Goal: Information Seeking & Learning: Check status

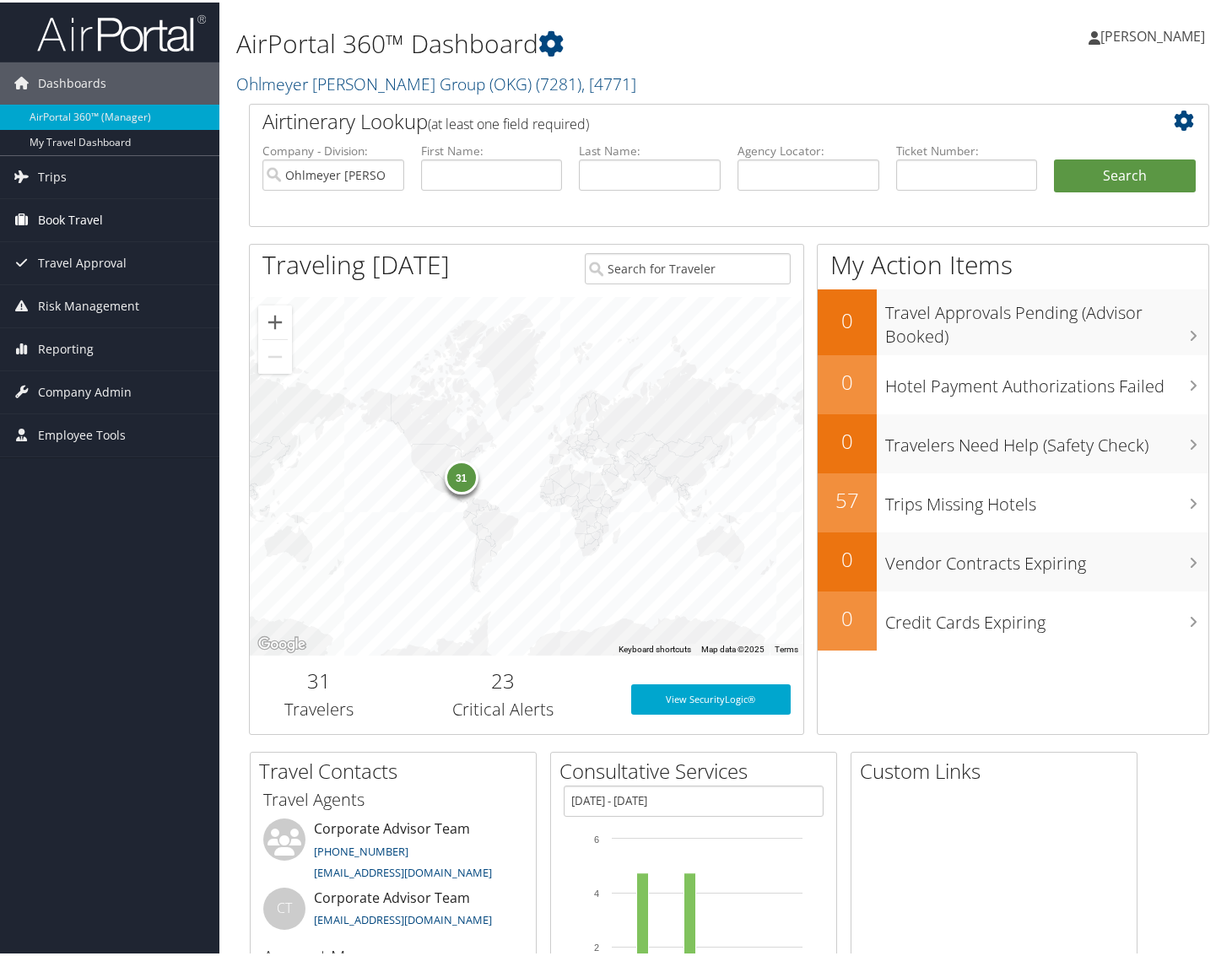
click at [88, 220] on span "Book Travel" at bounding box center [70, 217] width 65 height 42
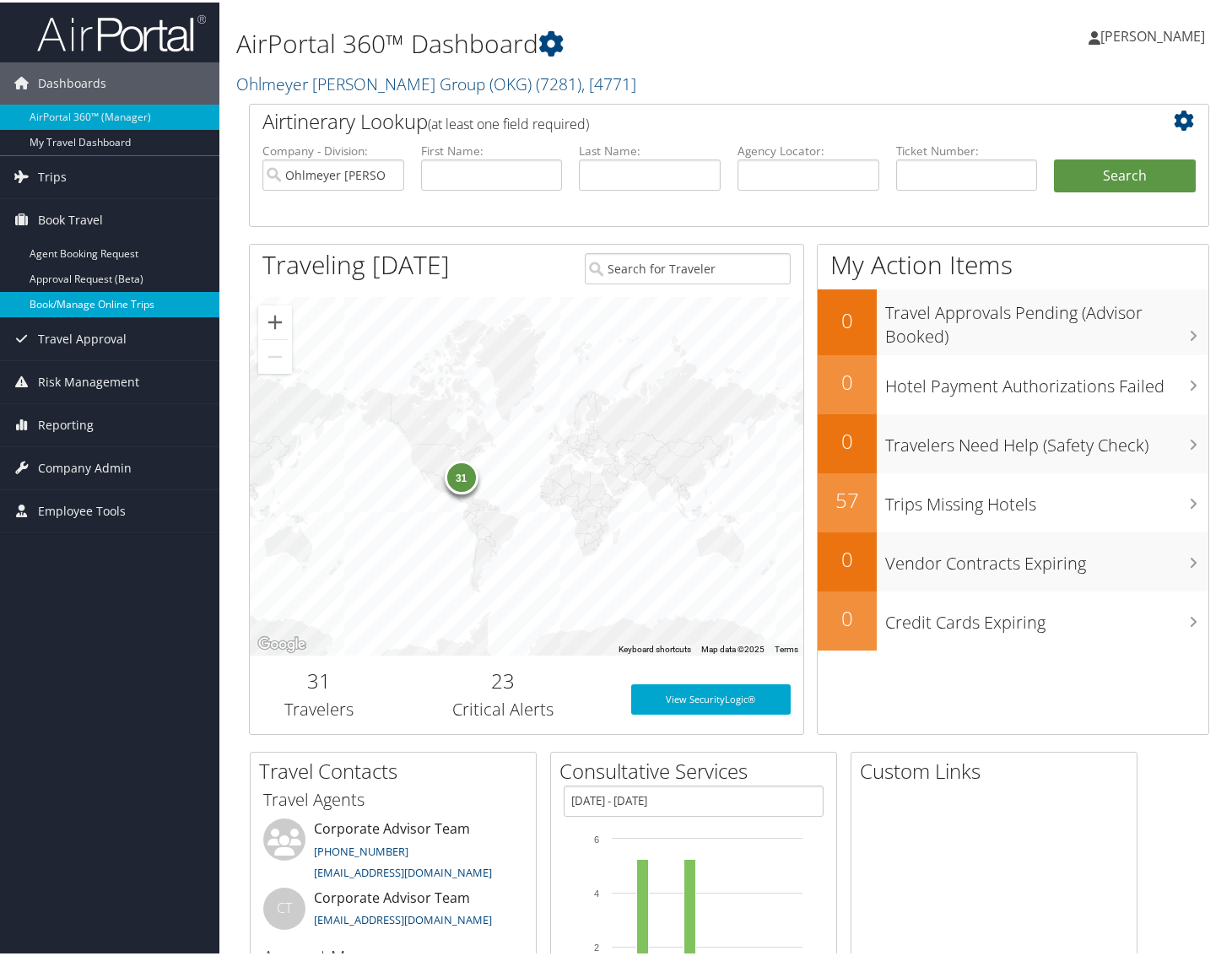
click at [107, 305] on link "Book/Manage Online Trips" at bounding box center [109, 302] width 219 height 25
click at [55, 176] on span "Trips" at bounding box center [52, 174] width 29 height 42
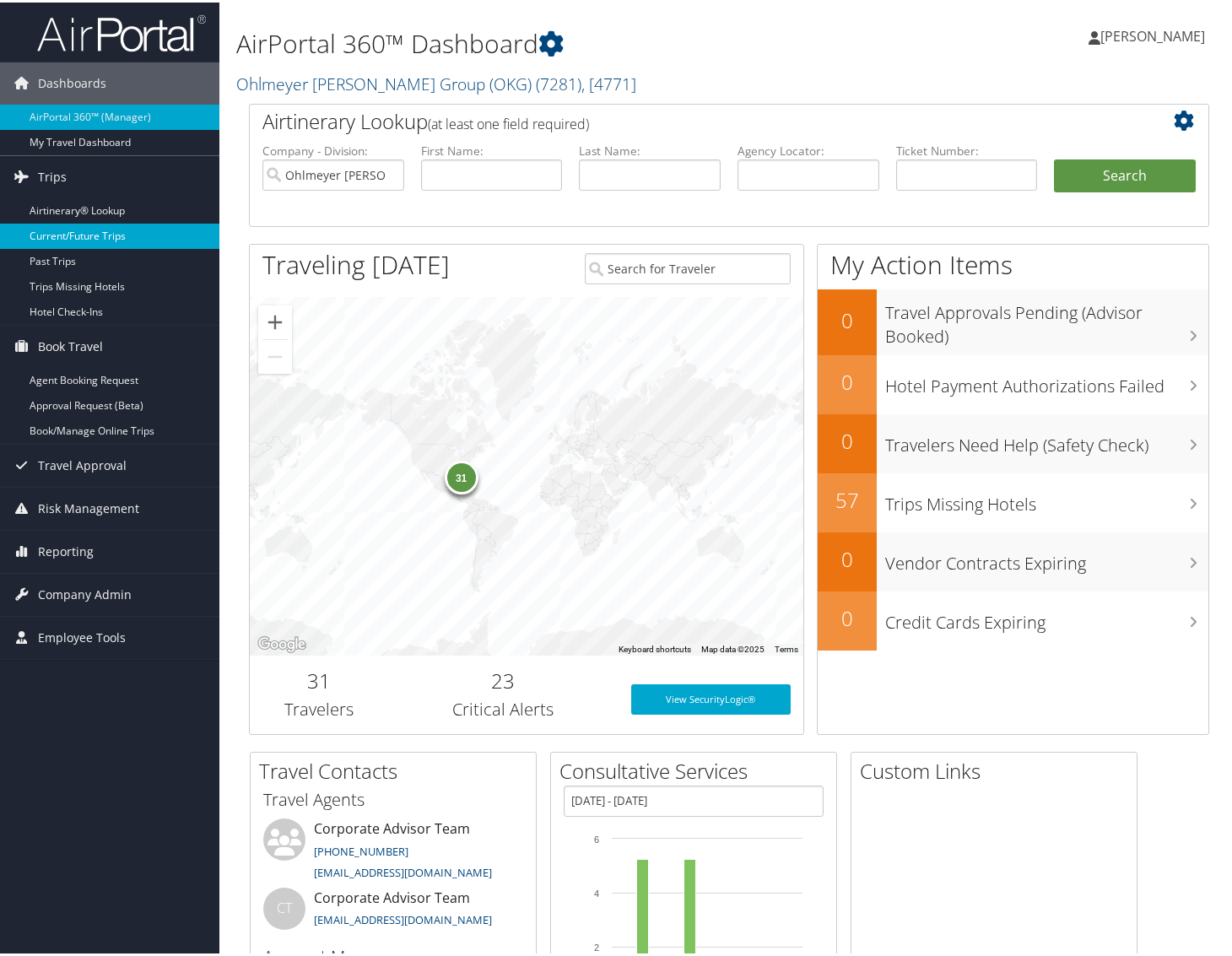
click at [66, 233] on link "Current/Future Trips" at bounding box center [109, 233] width 219 height 25
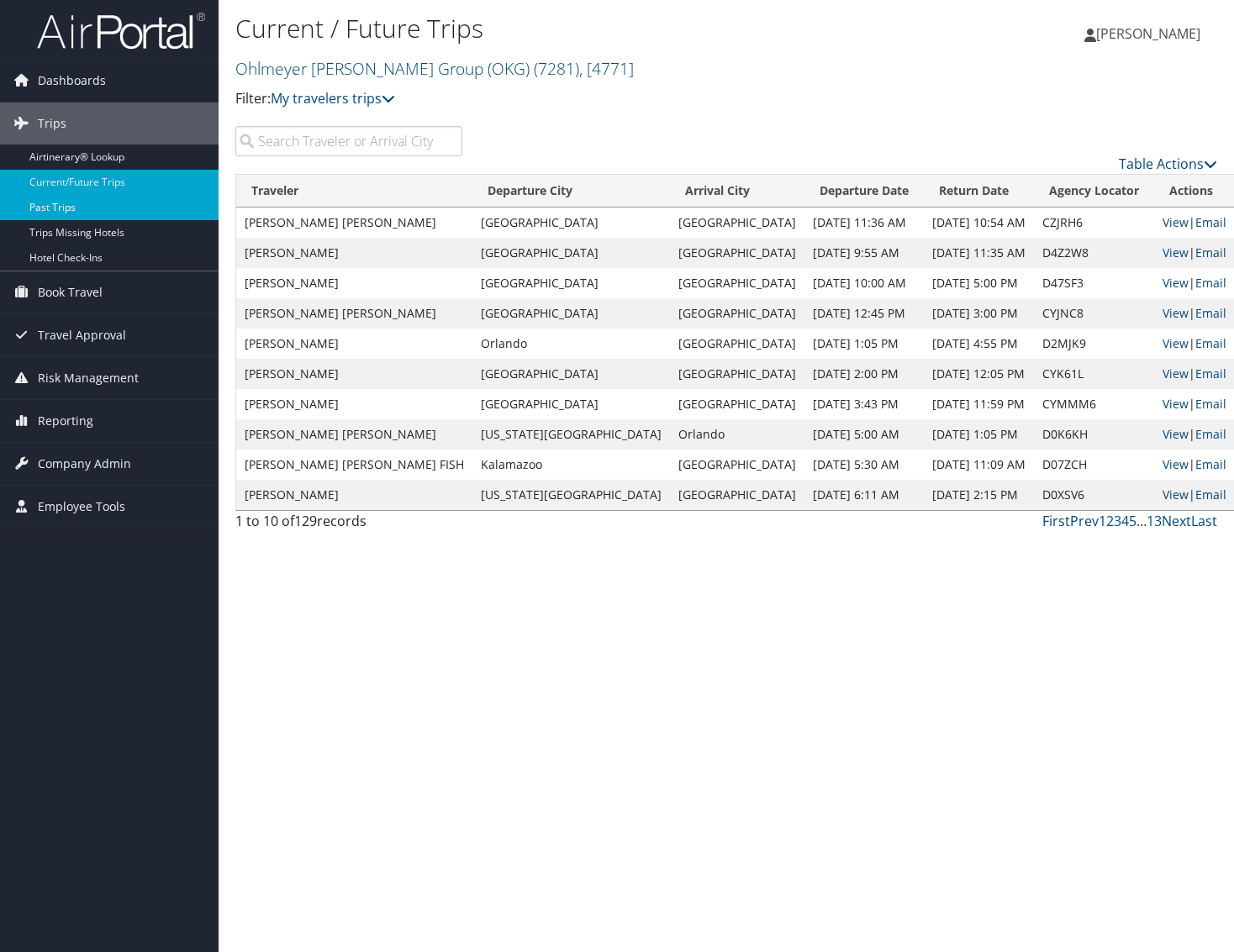
click at [71, 215] on link "Past Trips" at bounding box center [109, 207] width 218 height 25
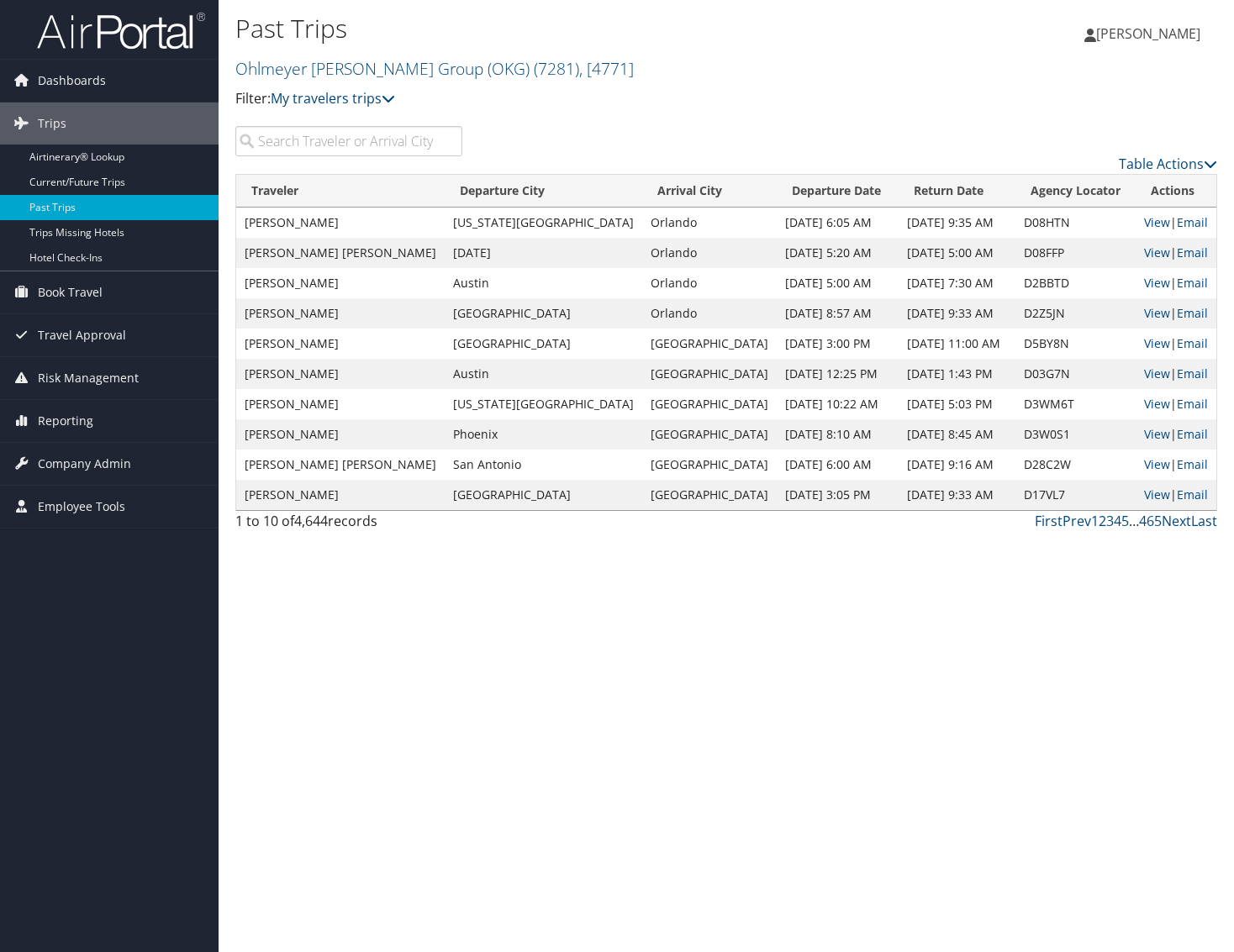
click at [306, 143] on input "search" at bounding box center [348, 141] width 227 height 30
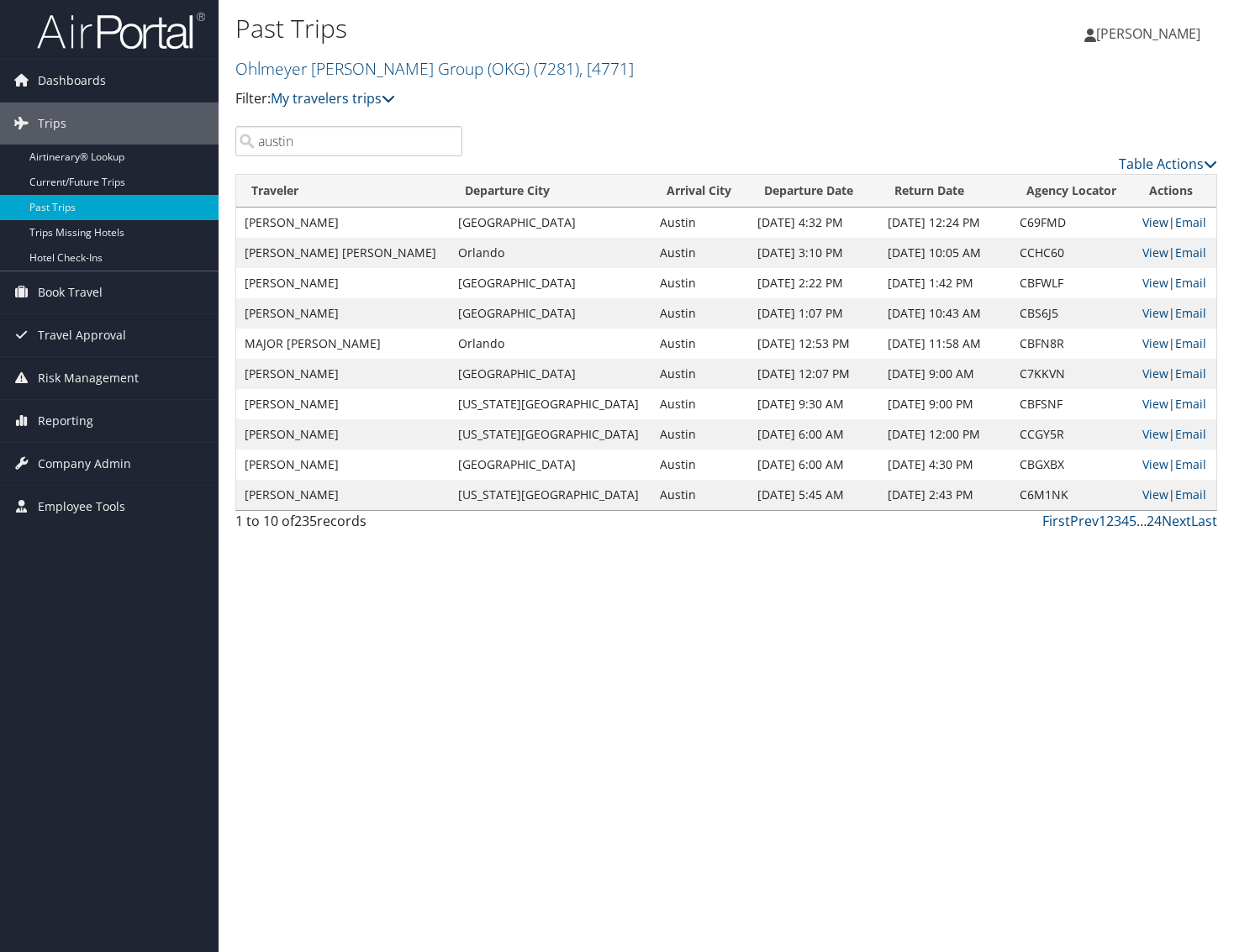
type input "austin"
click at [1142, 219] on link "View" at bounding box center [1155, 223] width 26 height 16
click at [1142, 247] on link "View" at bounding box center [1155, 252] width 26 height 16
click at [1142, 281] on link "View" at bounding box center [1155, 282] width 26 height 16
click at [1142, 305] on link "View" at bounding box center [1155, 313] width 26 height 16
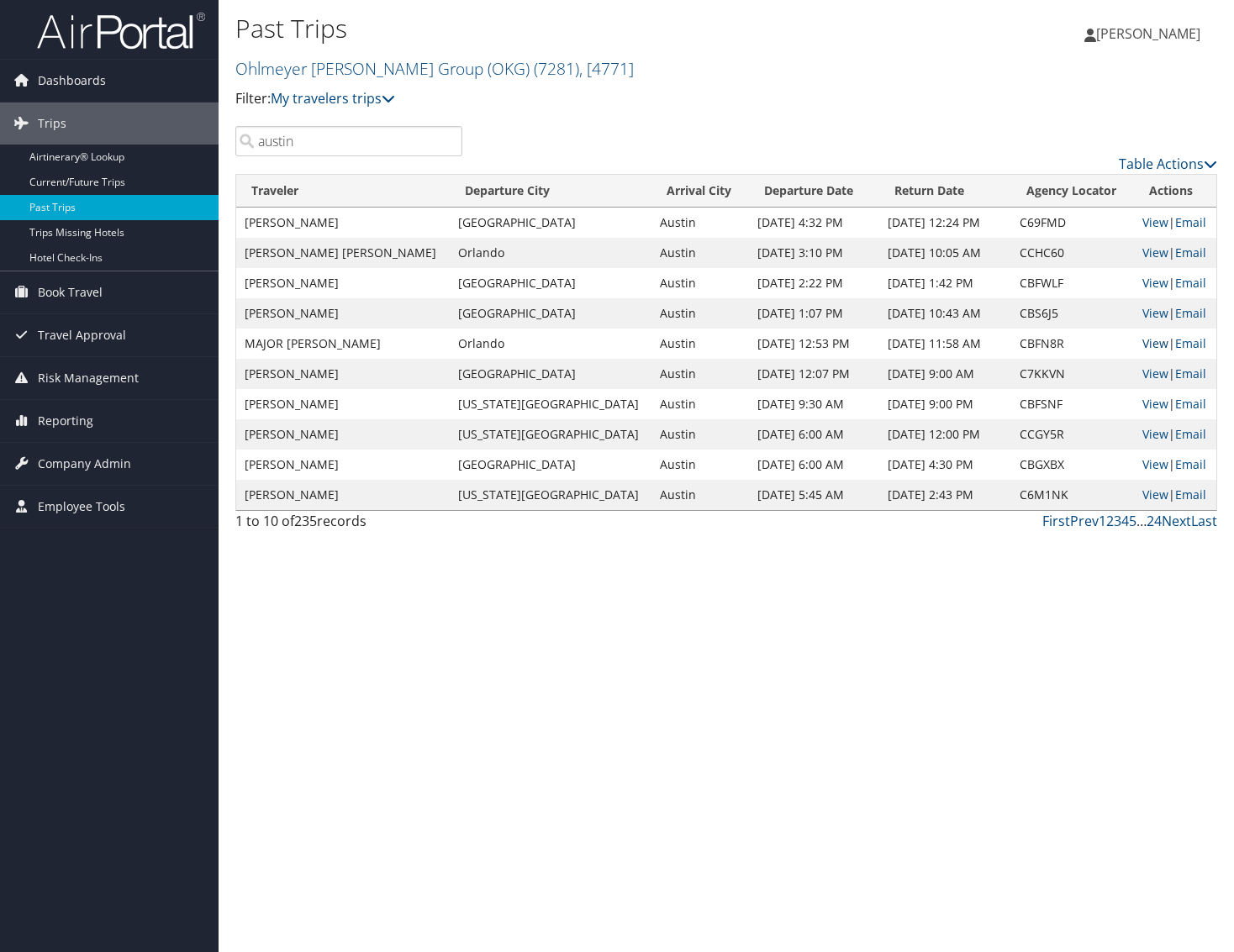
click at [1144, 338] on link "View" at bounding box center [1155, 343] width 26 height 16
click at [1142, 370] on link "View" at bounding box center [1155, 373] width 26 height 16
click at [1142, 400] on link "View" at bounding box center [1155, 403] width 26 height 16
click at [1142, 432] on link "View" at bounding box center [1155, 434] width 26 height 16
click at [1142, 464] on link "View" at bounding box center [1155, 464] width 26 height 16
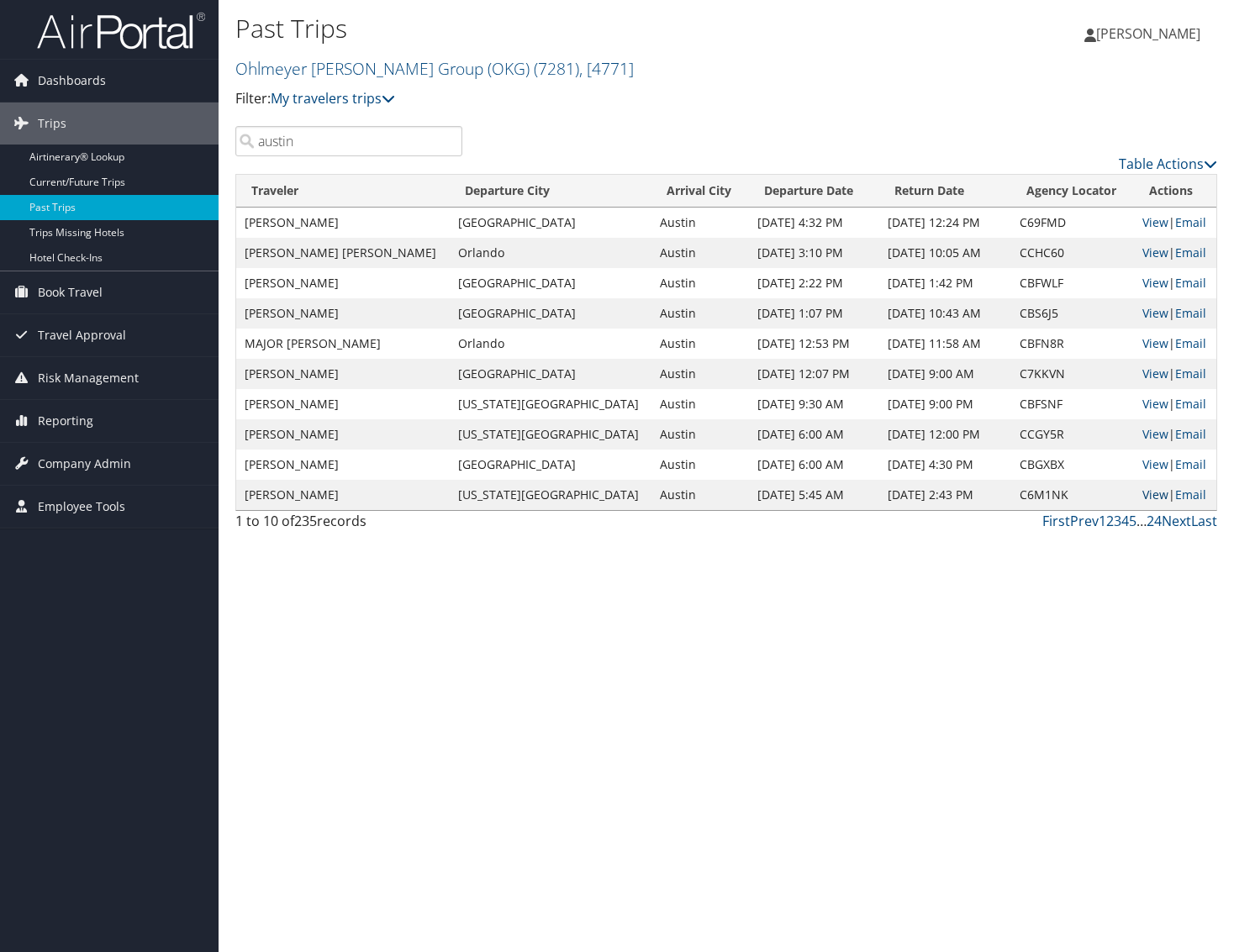
click at [1142, 491] on link "View" at bounding box center [1155, 494] width 26 height 16
click at [1166, 521] on link "Next" at bounding box center [1176, 520] width 29 height 19
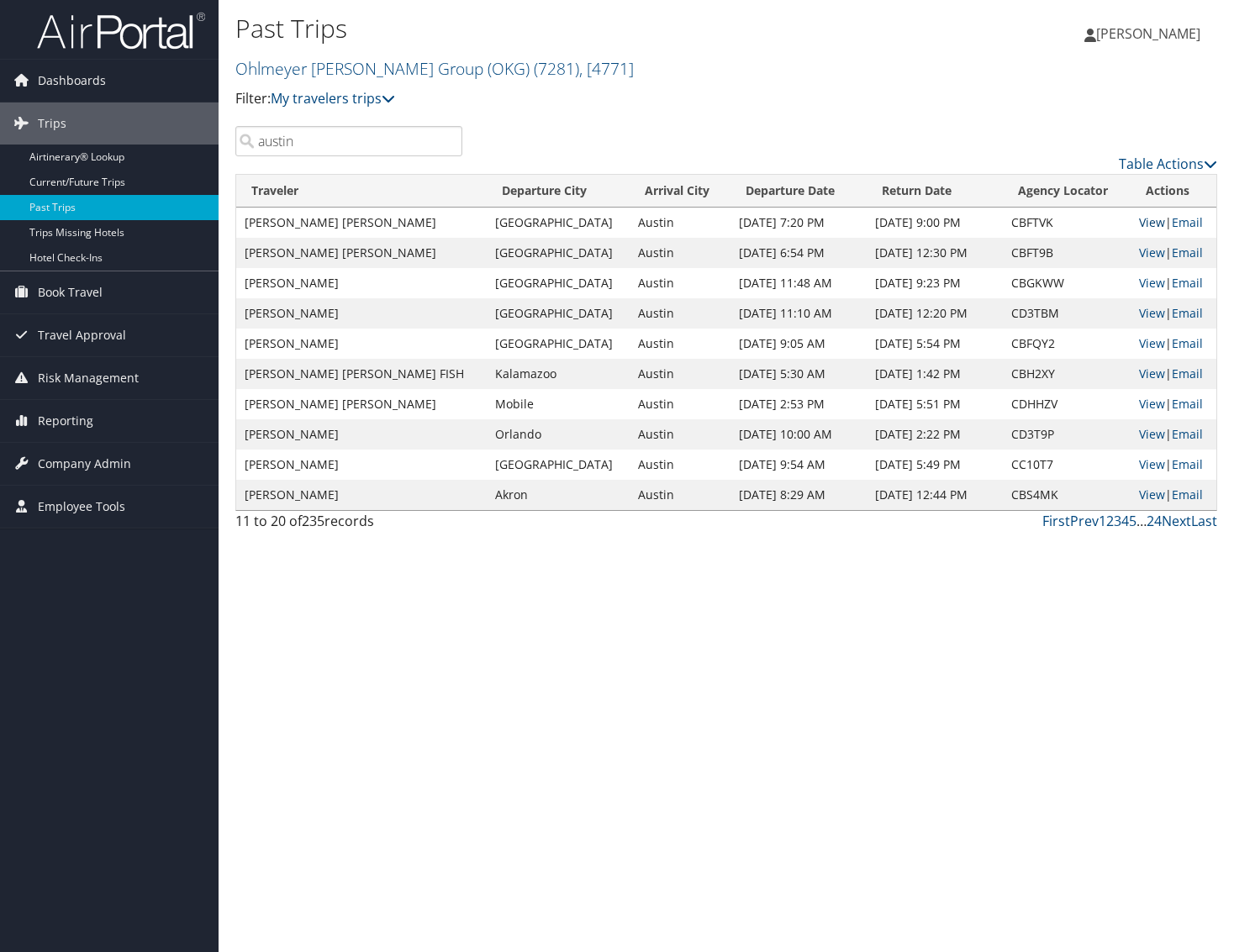
click at [1139, 218] on link "View" at bounding box center [1151, 223] width 26 height 16
click at [1143, 253] on link "View" at bounding box center [1151, 252] width 26 height 16
click at [1142, 281] on link "View" at bounding box center [1151, 282] width 26 height 16
click at [1144, 313] on link "View" at bounding box center [1151, 313] width 26 height 16
click at [1139, 338] on link "View" at bounding box center [1151, 343] width 26 height 16
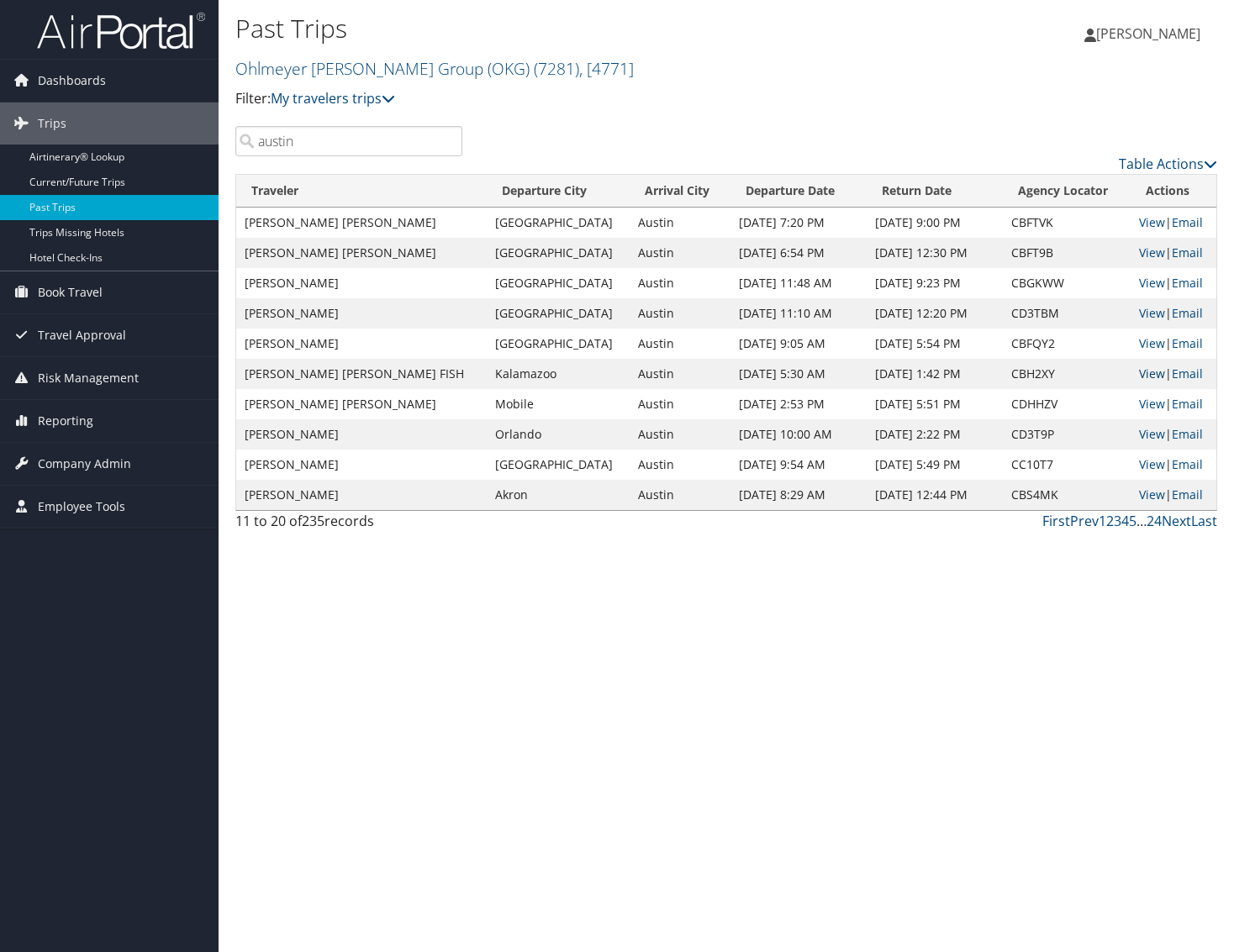
click at [1148, 374] on link "View" at bounding box center [1151, 373] width 26 height 16
click at [1139, 372] on link "View" at bounding box center [1151, 373] width 26 height 16
click at [1144, 400] on link "View" at bounding box center [1151, 403] width 26 height 16
click at [1147, 430] on link "View" at bounding box center [1151, 434] width 26 height 16
click at [1142, 459] on link "View" at bounding box center [1151, 464] width 26 height 16
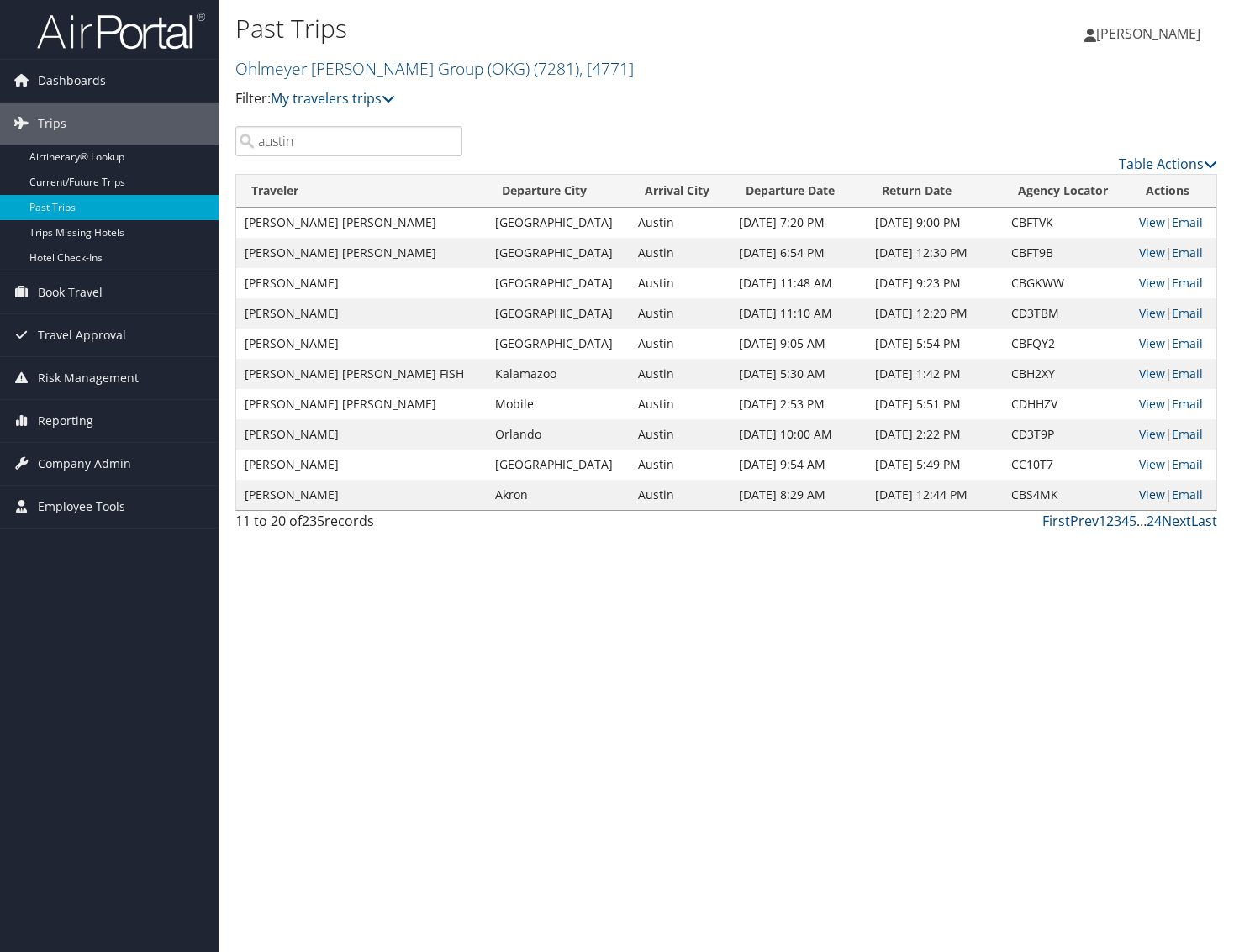
click at [1142, 492] on link "View" at bounding box center [1151, 494] width 26 height 16
click at [1167, 519] on link "Next" at bounding box center [1176, 520] width 29 height 19
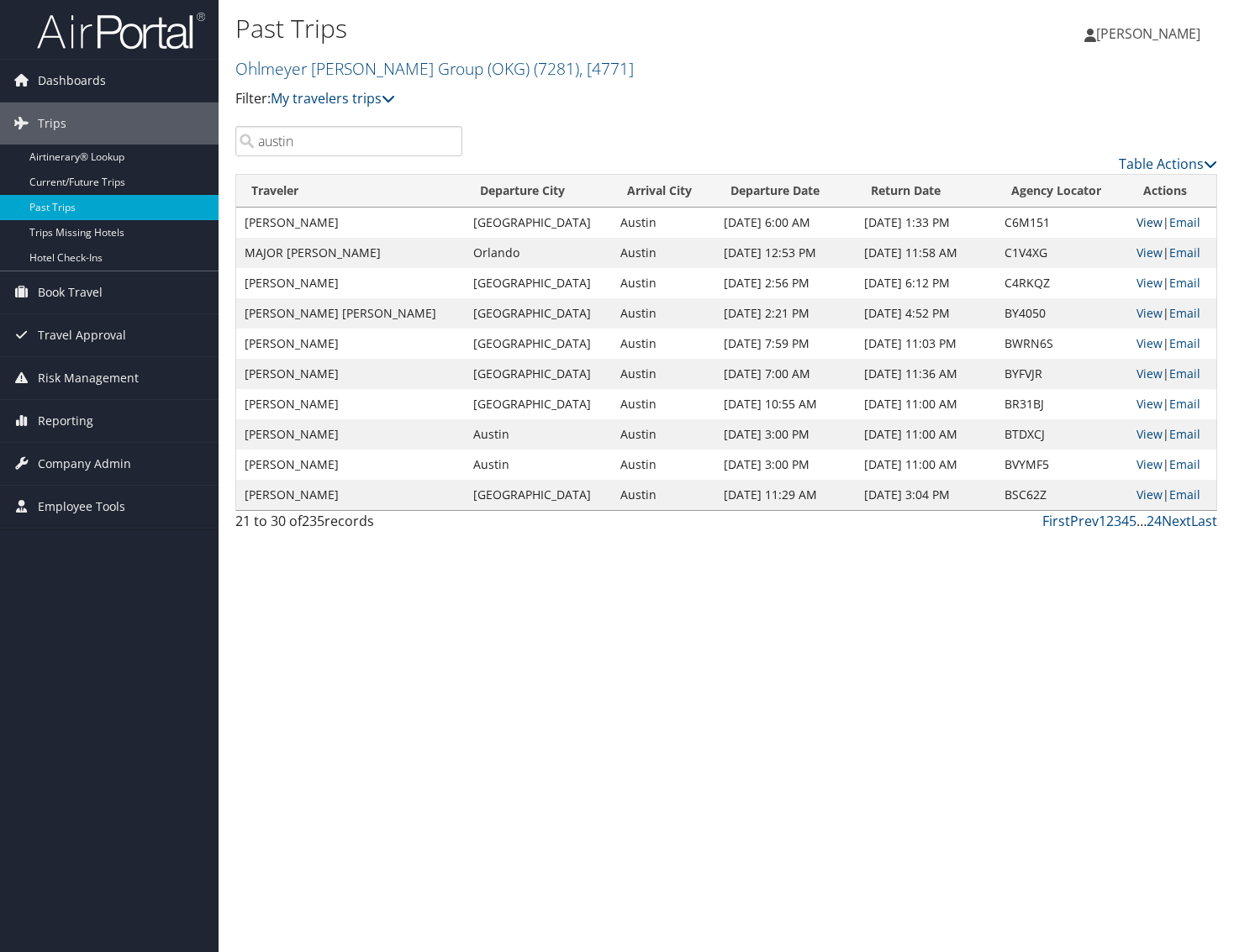
click at [1136, 222] on link "View" at bounding box center [1148, 223] width 26 height 16
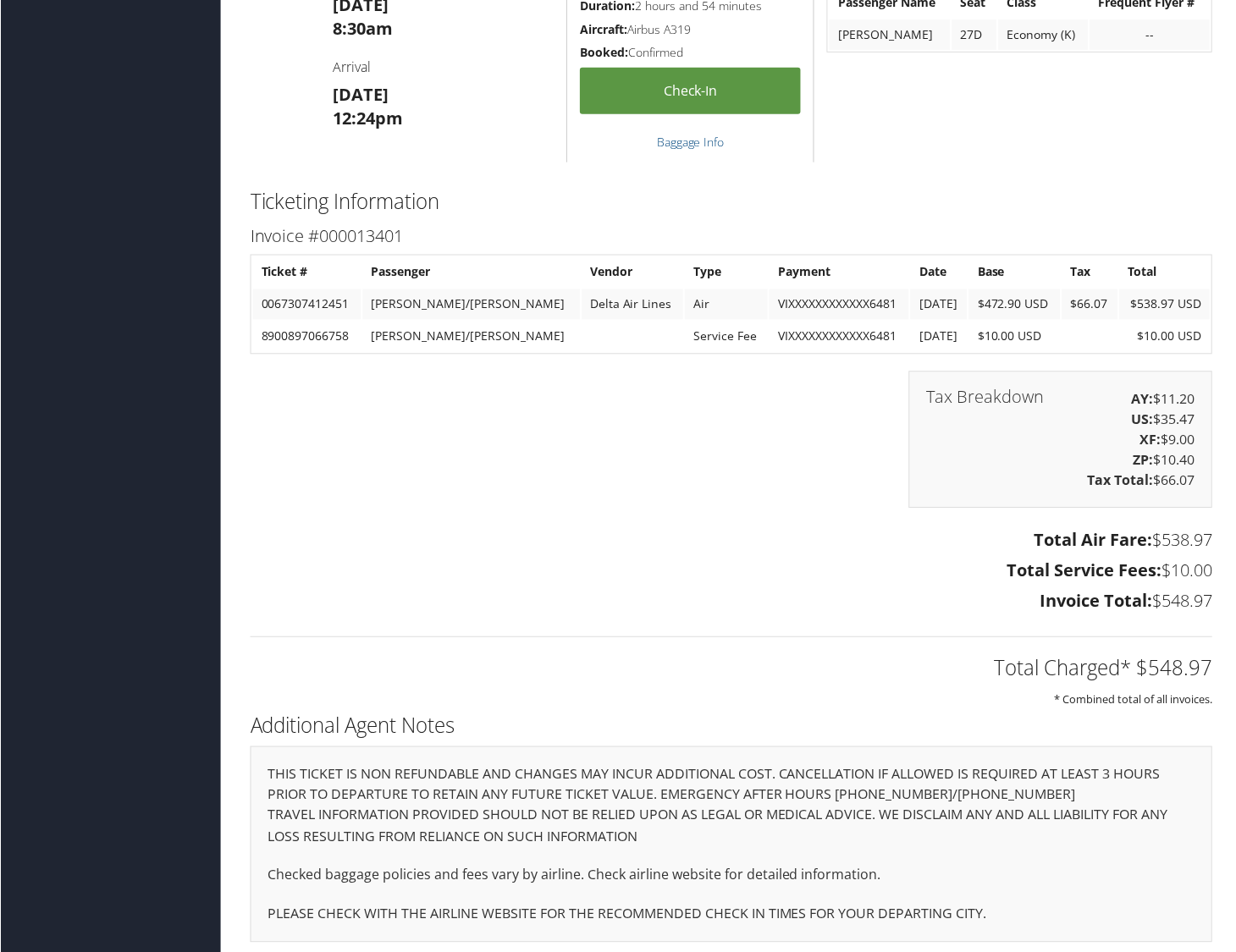
scroll to position [1573, 0]
drag, startPoint x: 320, startPoint y: 332, endPoint x: 350, endPoint y: 334, distance: 30.1
click at [350, 334] on td "8900897066758" at bounding box center [306, 337] width 109 height 31
copy td "6758"
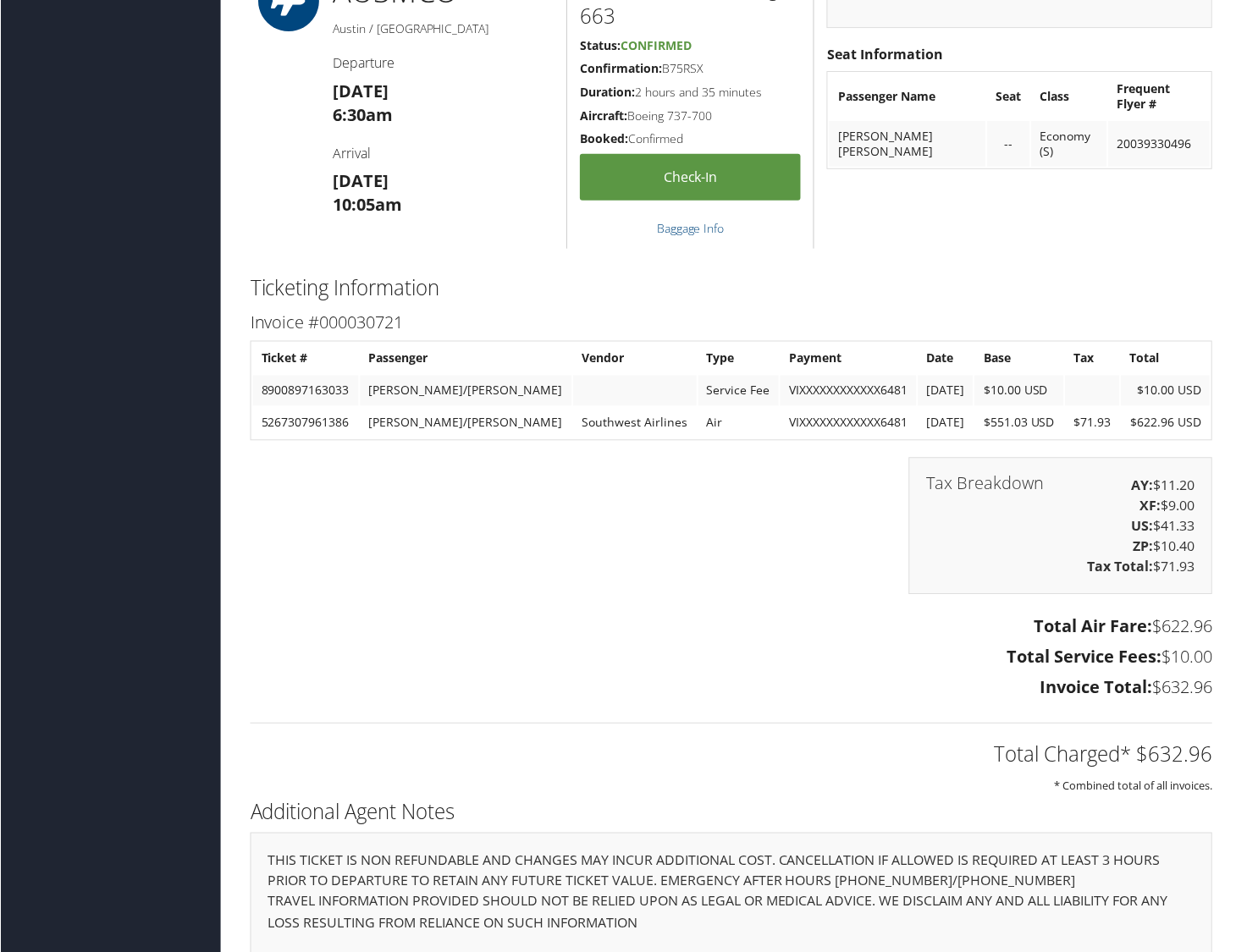
scroll to position [1480, 0]
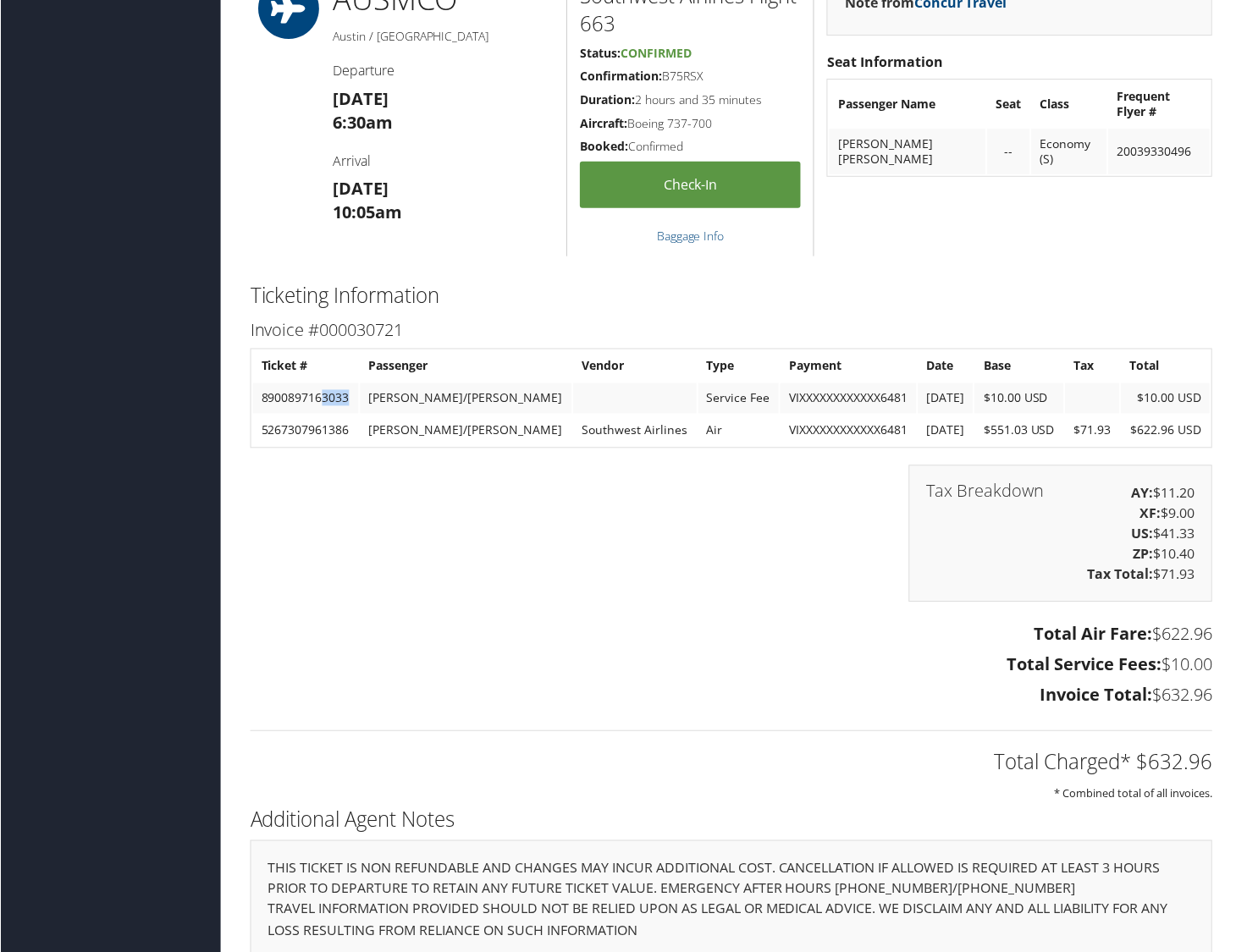
drag, startPoint x: 320, startPoint y: 393, endPoint x: 347, endPoint y: 393, distance: 27.0
click at [347, 393] on td "8900897163033" at bounding box center [305, 398] width 106 height 31
copy td "3033"
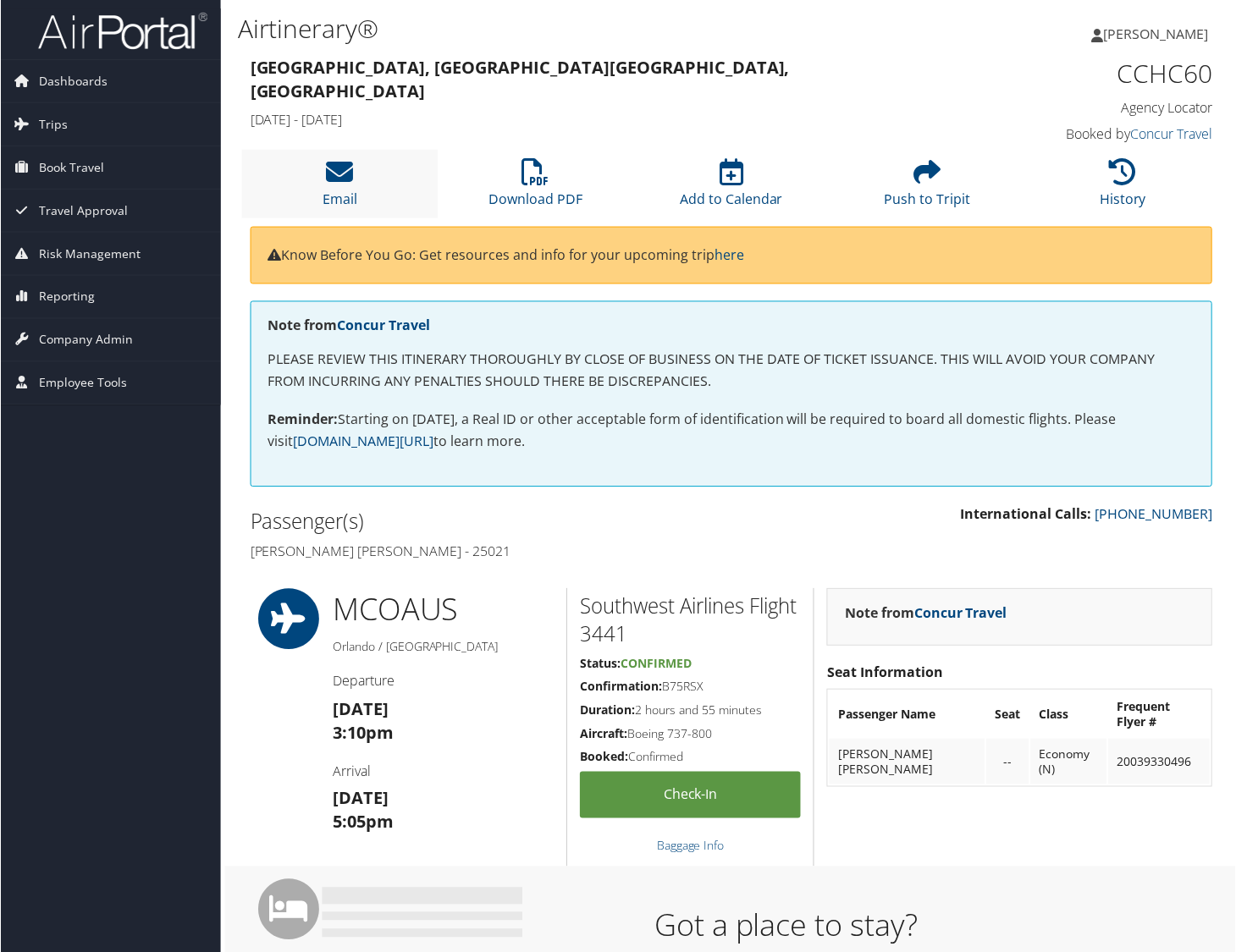
scroll to position [0, 0]
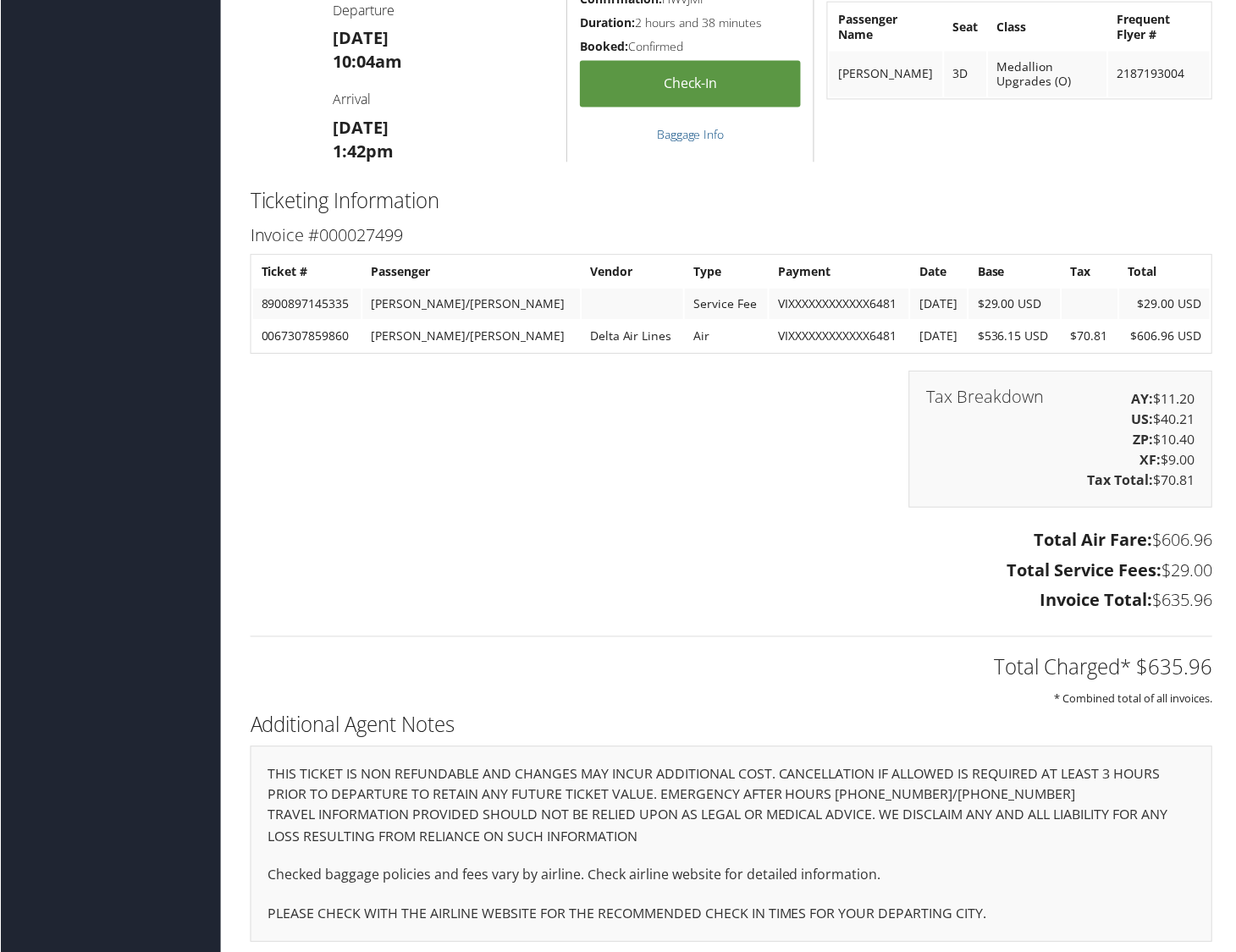
scroll to position [1231, 0]
drag, startPoint x: 321, startPoint y: 300, endPoint x: 351, endPoint y: 298, distance: 30.1
click at [350, 300] on td "8900897145335" at bounding box center [306, 306] width 109 height 31
copy td "5335"
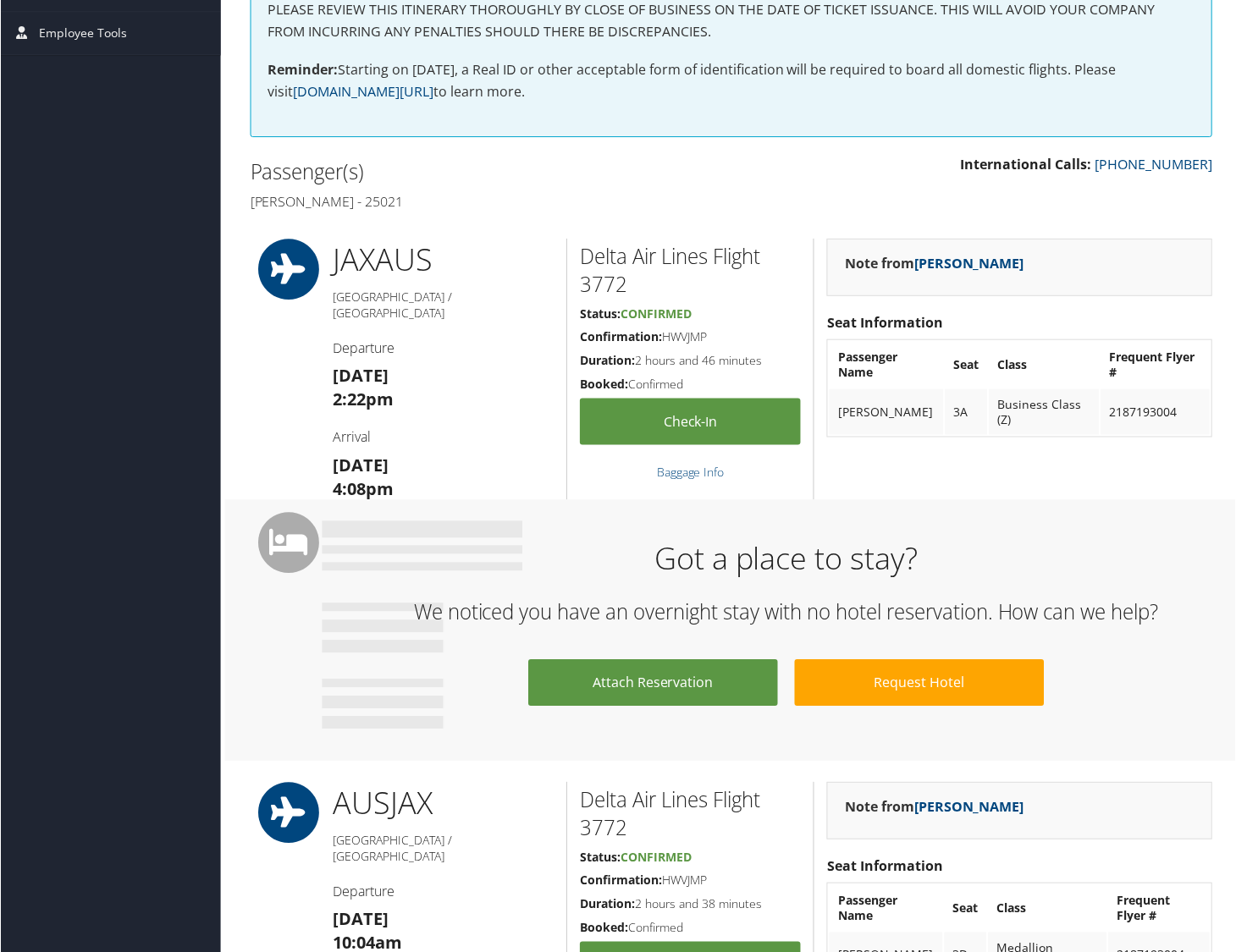
scroll to position [336, 0]
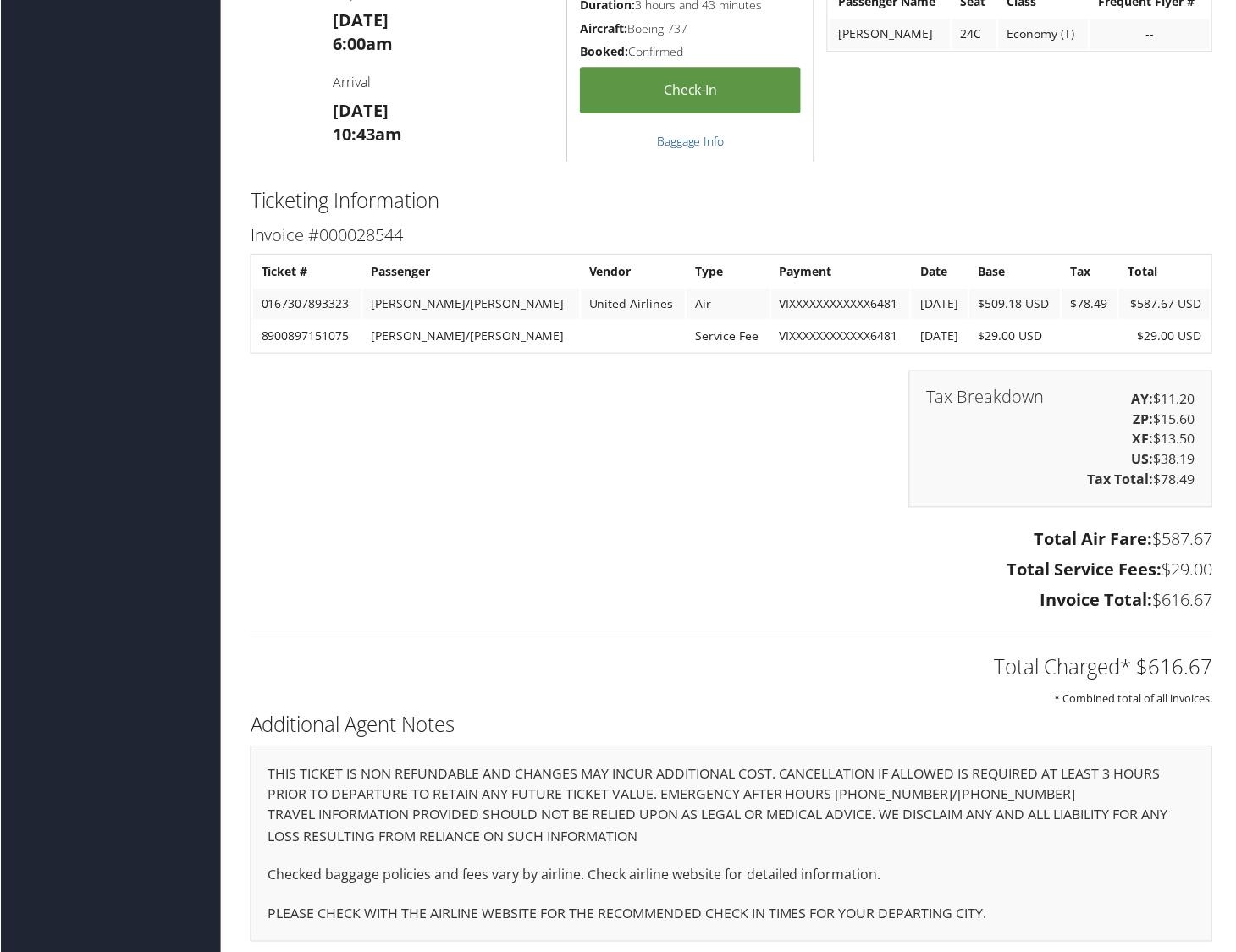
scroll to position [1918, 0]
drag, startPoint x: 1155, startPoint y: 533, endPoint x: 1205, endPoint y: 538, distance: 50.2
click at [1205, 538] on h3 "Total Air Fare: $587.67" at bounding box center [731, 541] width 963 height 23
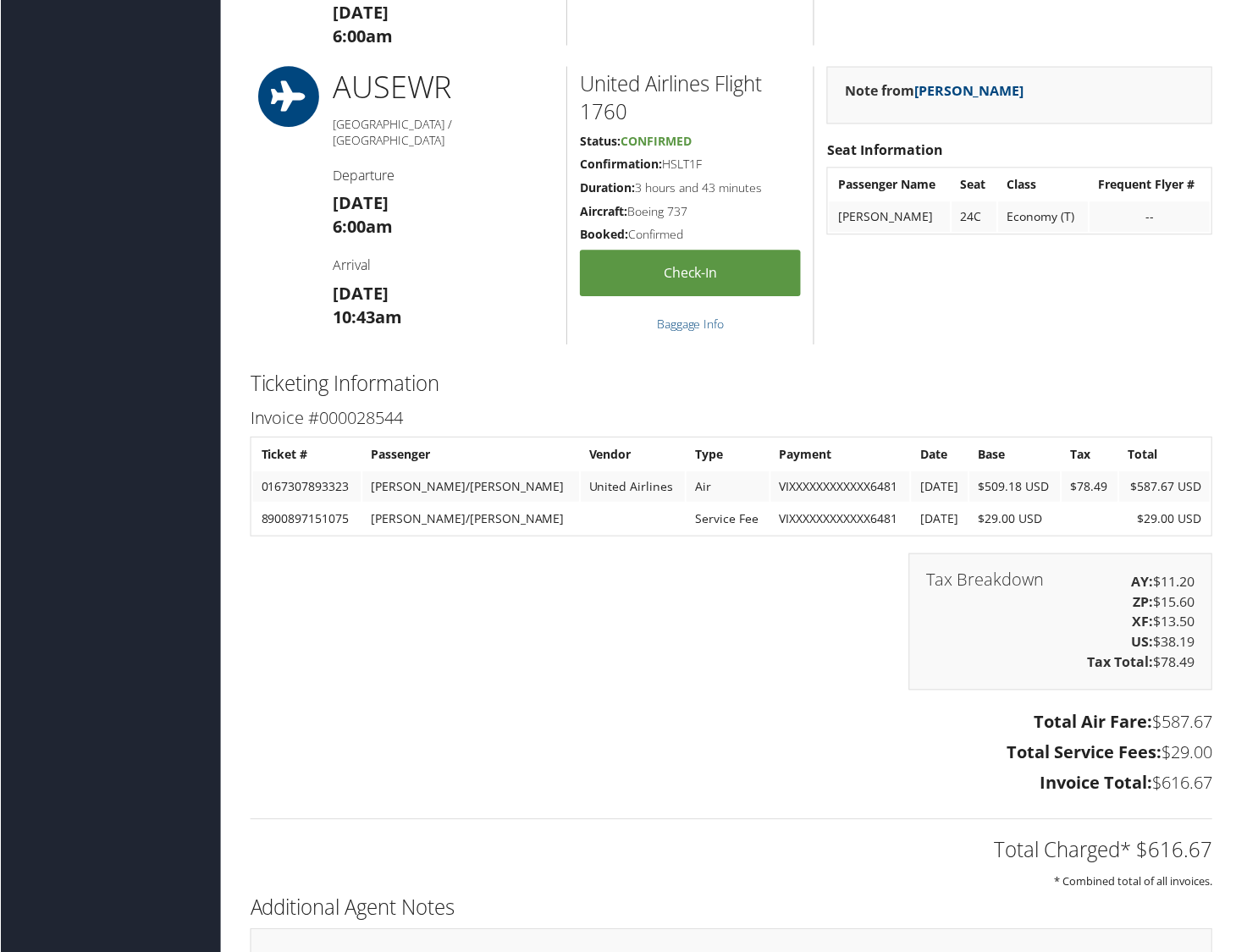
scroll to position [1736, 1]
drag, startPoint x: 320, startPoint y: 511, endPoint x: 357, endPoint y: 515, distance: 37.2
click at [357, 515] on td "8900897151075" at bounding box center [305, 520] width 109 height 31
copy td "1075"
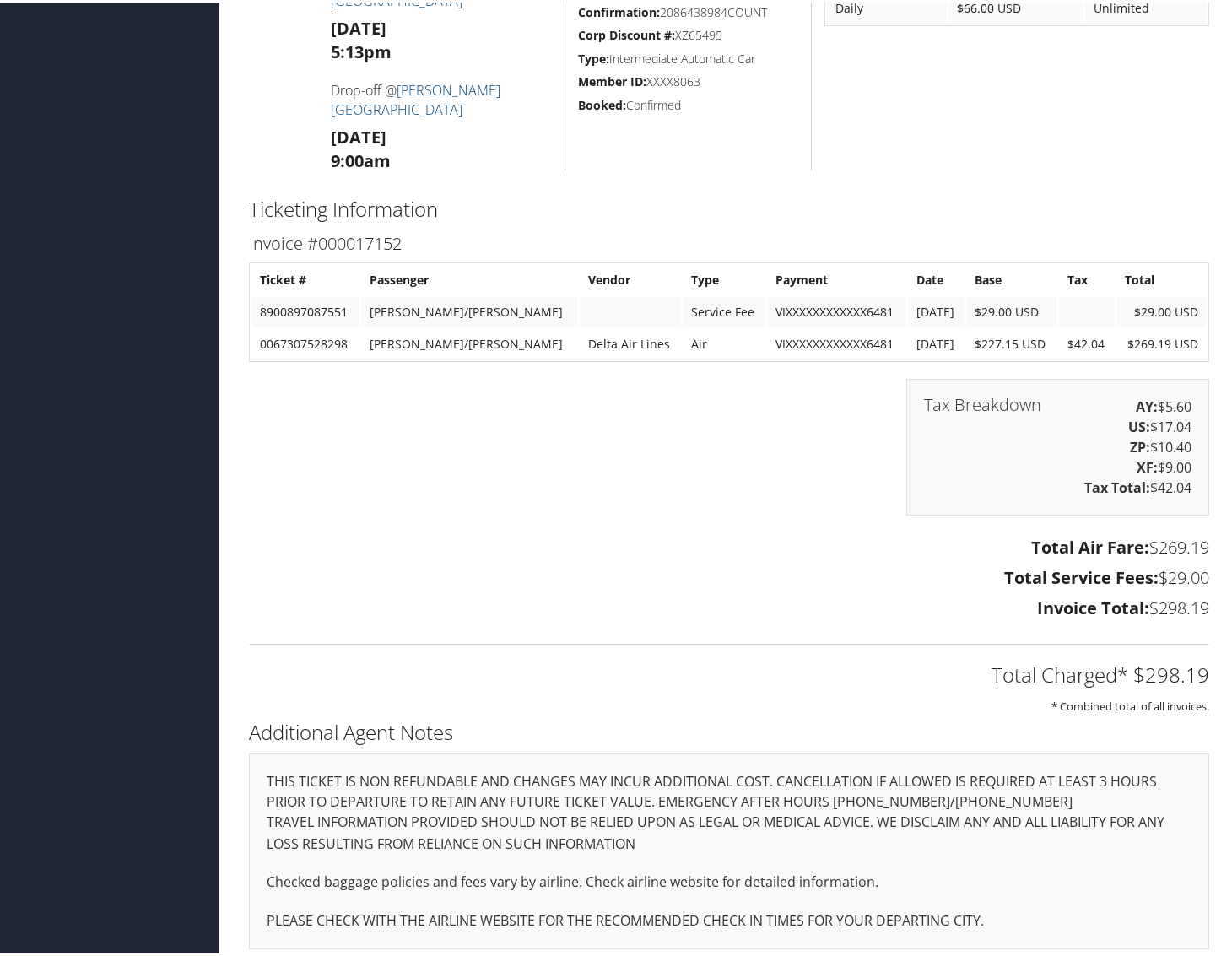
scroll to position [1347, 0]
drag, startPoint x: 321, startPoint y: 305, endPoint x: 354, endPoint y: 305, distance: 33.0
click at [354, 305] on td "8900897087551" at bounding box center [305, 310] width 108 height 30
copy td "7551"
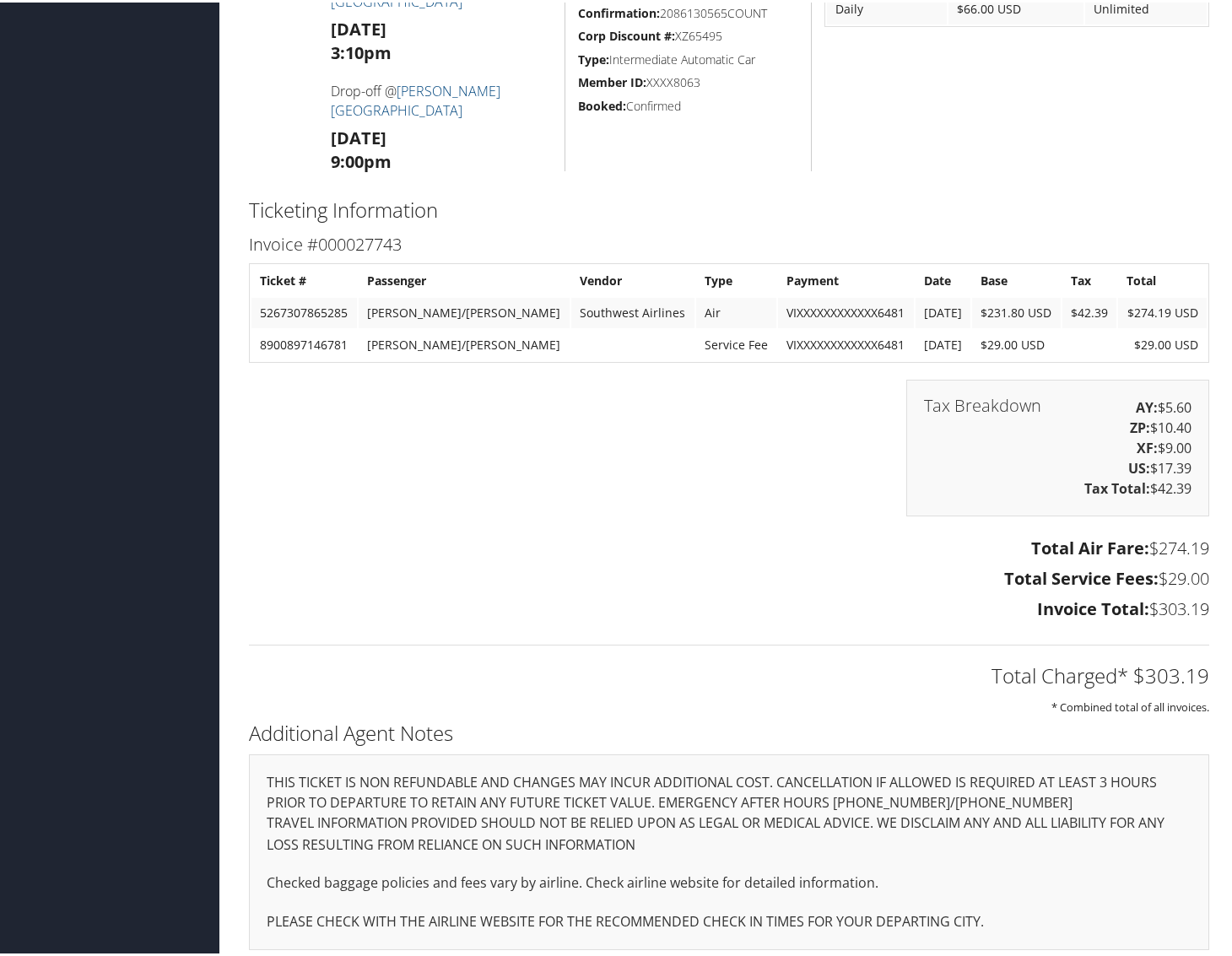
click at [335, 327] on td "8900897146781" at bounding box center [304, 343] width 106 height 30
drag, startPoint x: 320, startPoint y: 338, endPoint x: 350, endPoint y: 338, distance: 30.0
click at [350, 338] on td "8900897146781" at bounding box center [304, 343] width 106 height 30
copy td "6781"
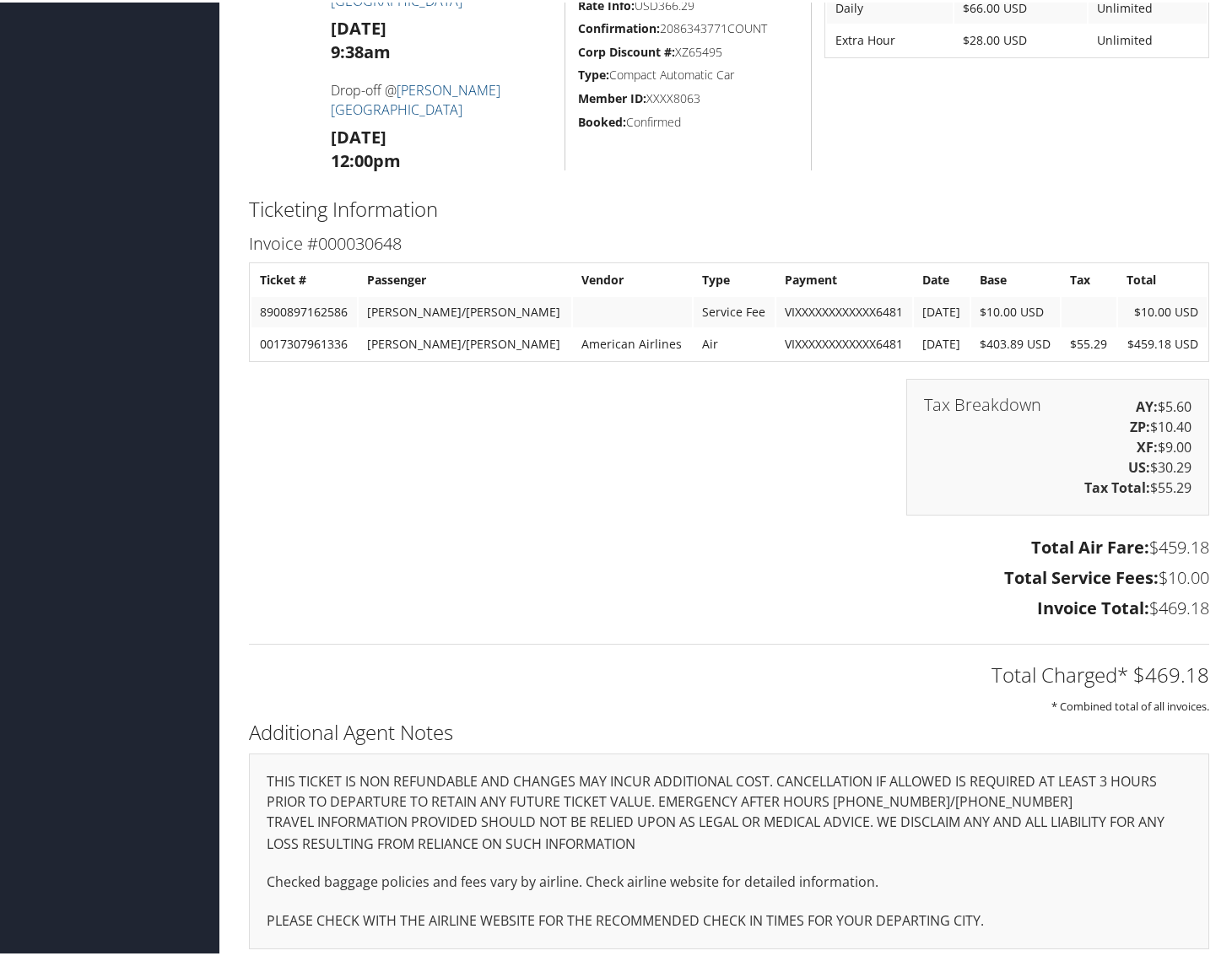
scroll to position [1347, 0]
drag, startPoint x: 320, startPoint y: 304, endPoint x: 351, endPoint y: 304, distance: 31.0
click at [351, 304] on td "8900897162586" at bounding box center [304, 310] width 106 height 30
copy td "2586"
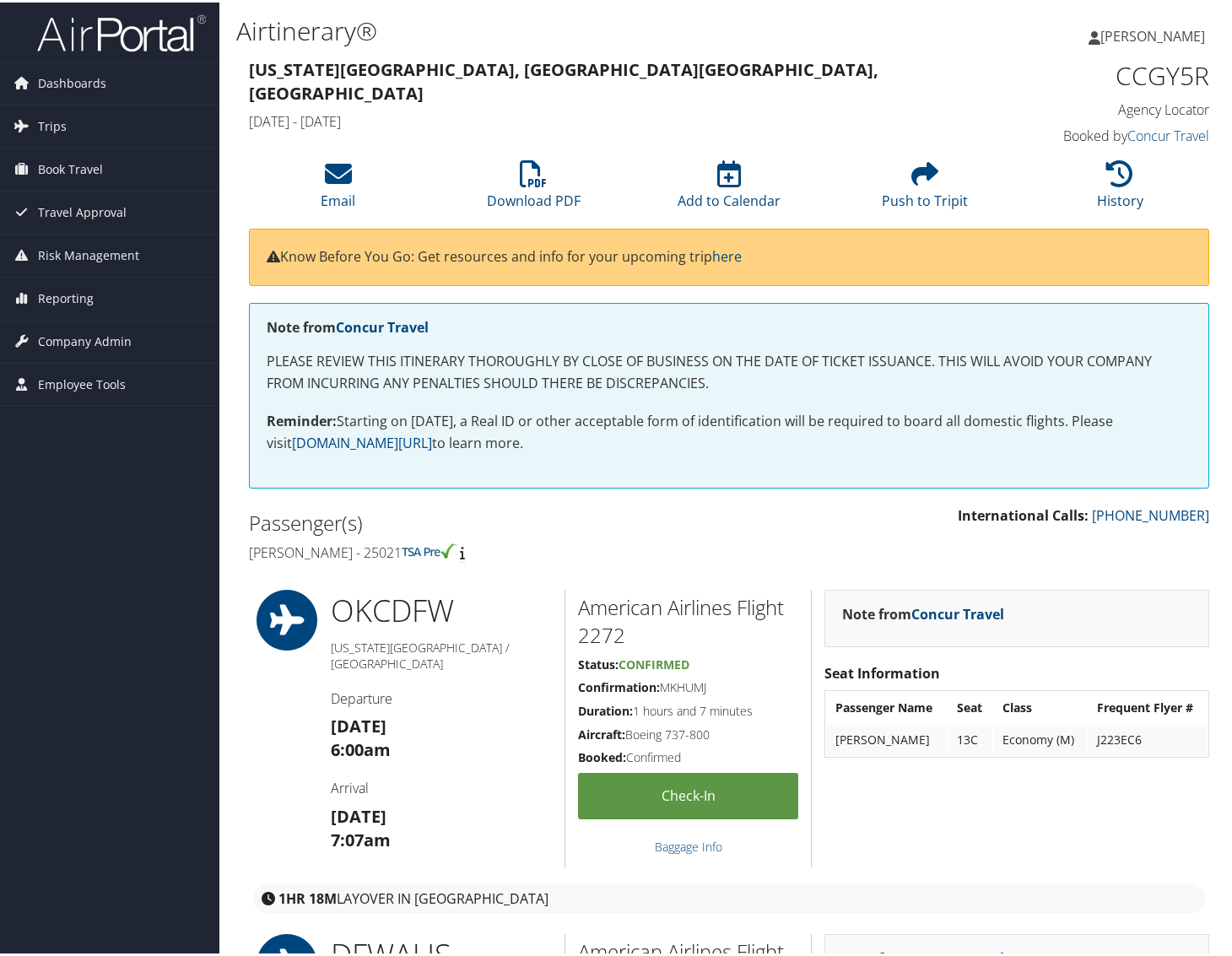
scroll to position [12, 0]
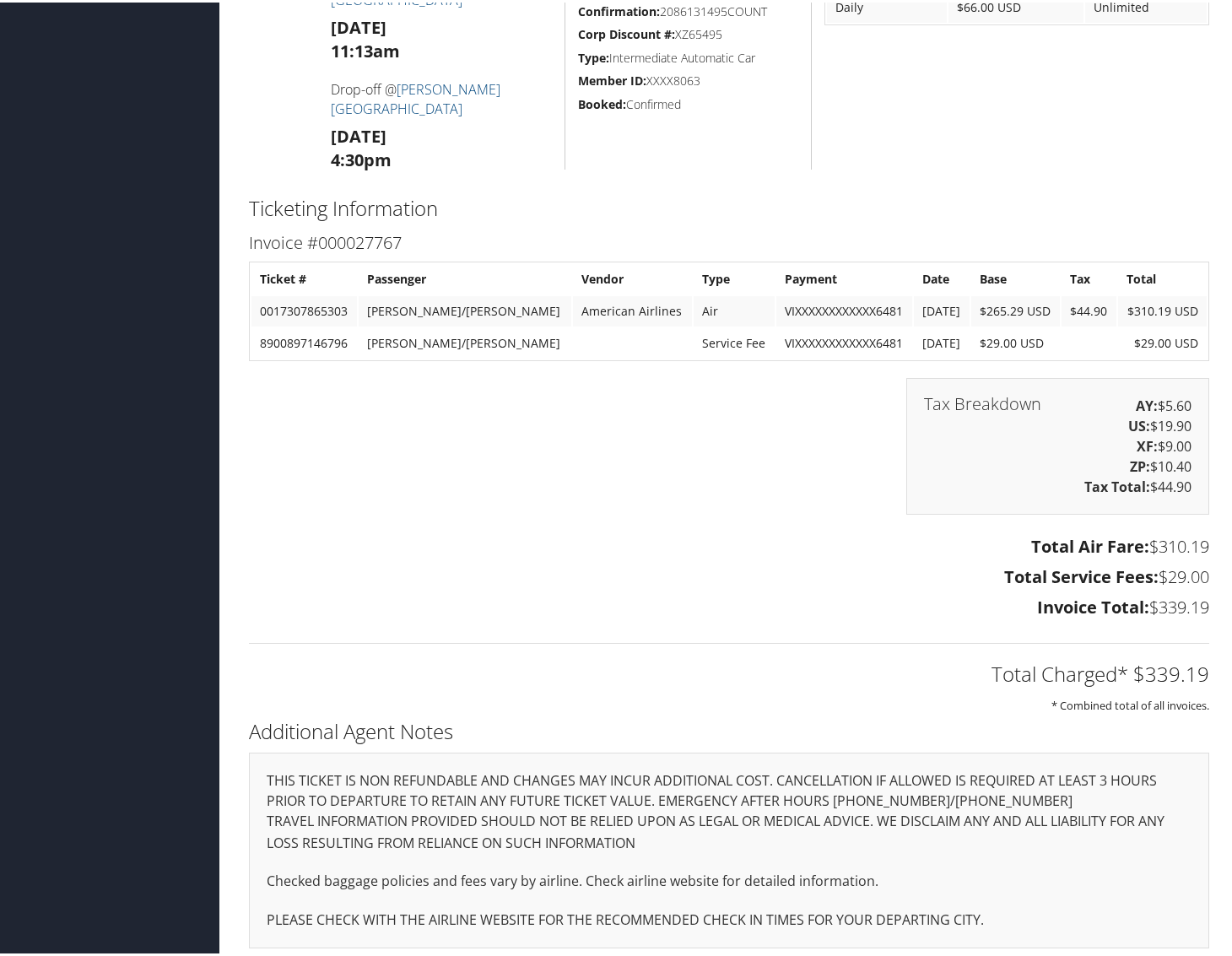
scroll to position [1347, 0]
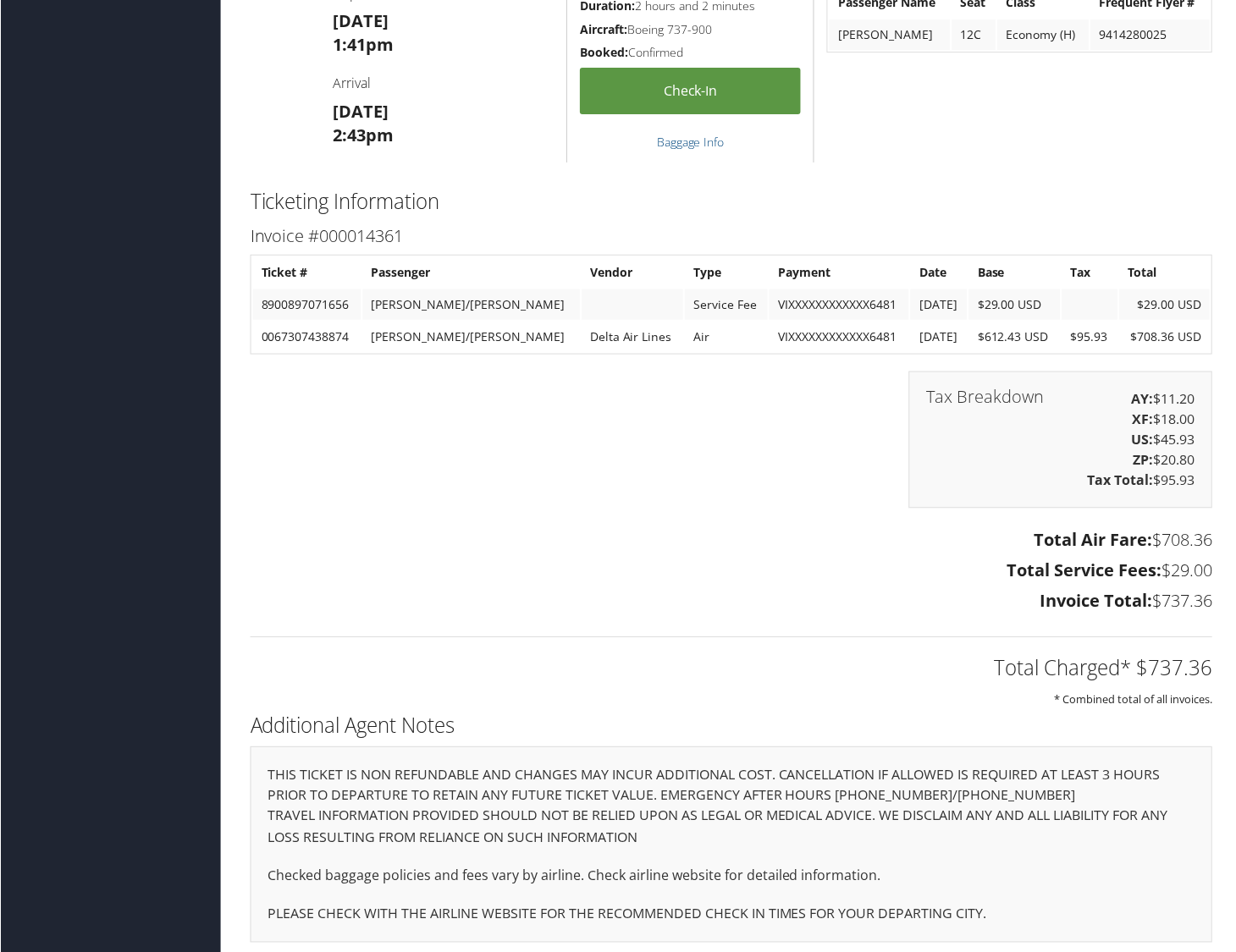
scroll to position [1956, 0]
drag, startPoint x: 317, startPoint y: 296, endPoint x: 354, endPoint y: 297, distance: 37.0
click at [354, 297] on td "8900897071656" at bounding box center [306, 306] width 109 height 31
click at [324, 301] on td "8900897071656" at bounding box center [306, 306] width 109 height 31
drag, startPoint x: 323, startPoint y: 300, endPoint x: 346, endPoint y: 300, distance: 23.0
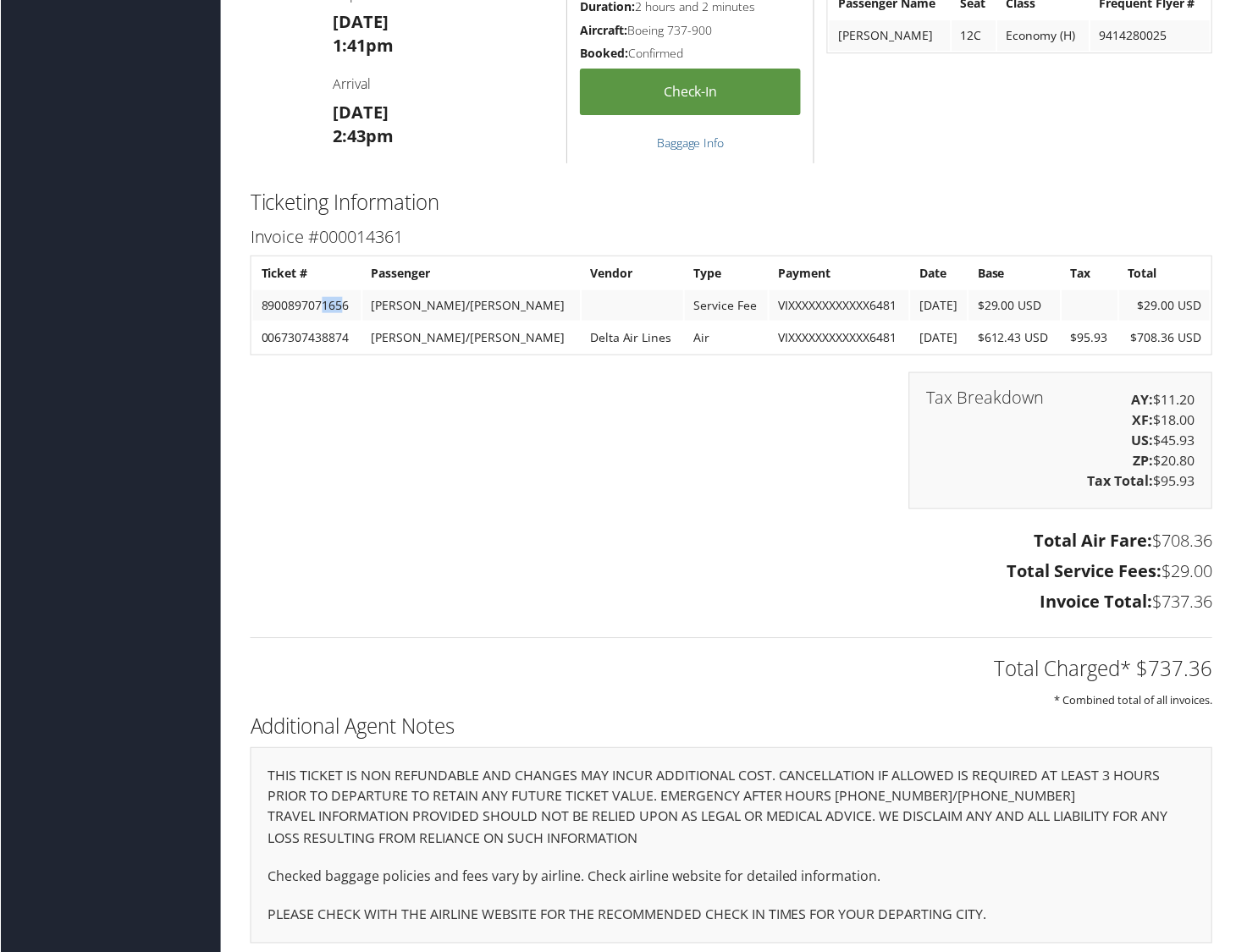
click at [346, 300] on td "8900897071656" at bounding box center [306, 306] width 109 height 31
click at [348, 300] on td "8900897071656" at bounding box center [306, 306] width 109 height 31
copy td "1656"
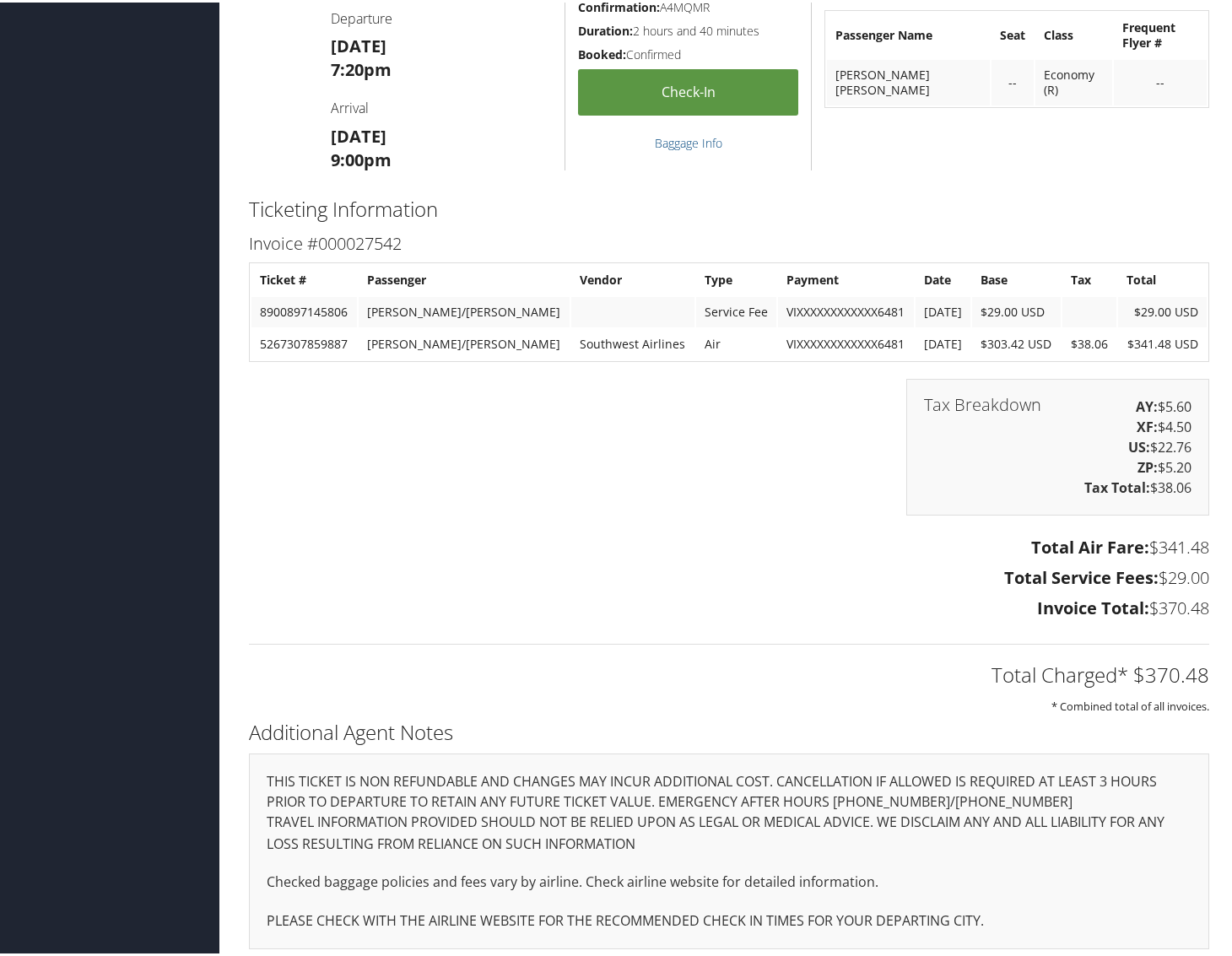
scroll to position [679, 0]
drag, startPoint x: 321, startPoint y: 304, endPoint x: 359, endPoint y: 301, distance: 38.1
click at [357, 301] on td "8900897145806" at bounding box center [304, 310] width 106 height 30
copy td "5806"
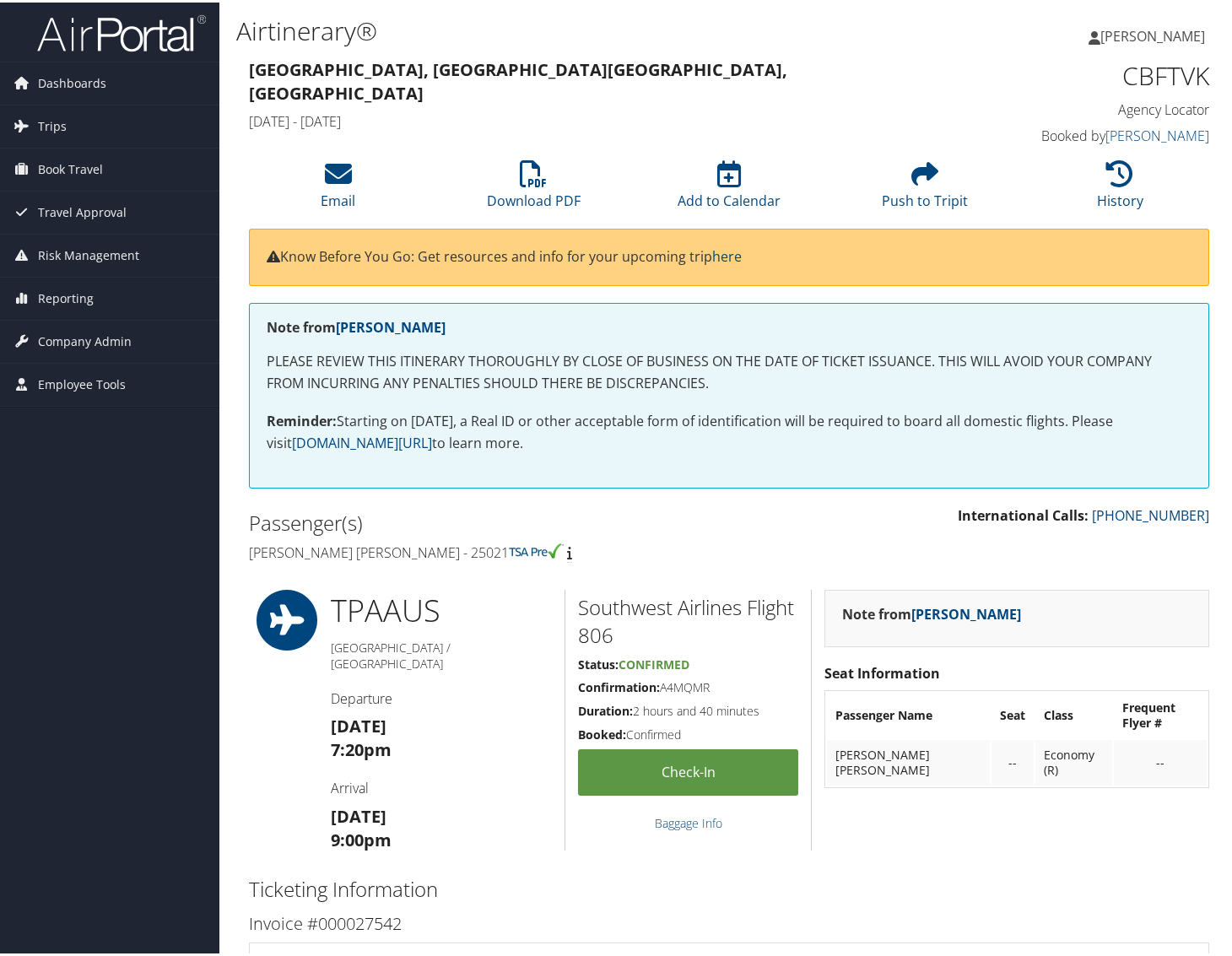
scroll to position [0, 0]
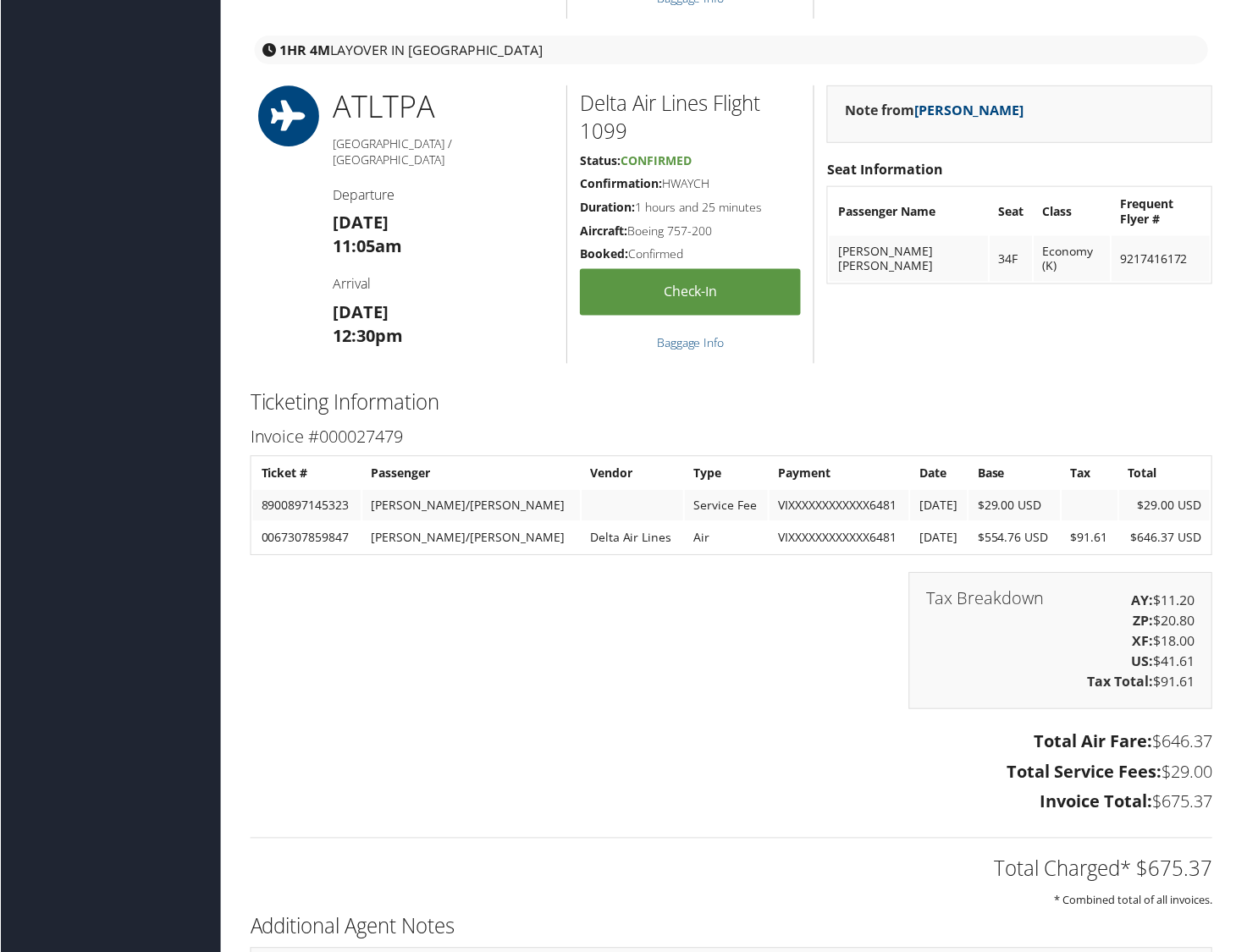
scroll to position [2114, 0]
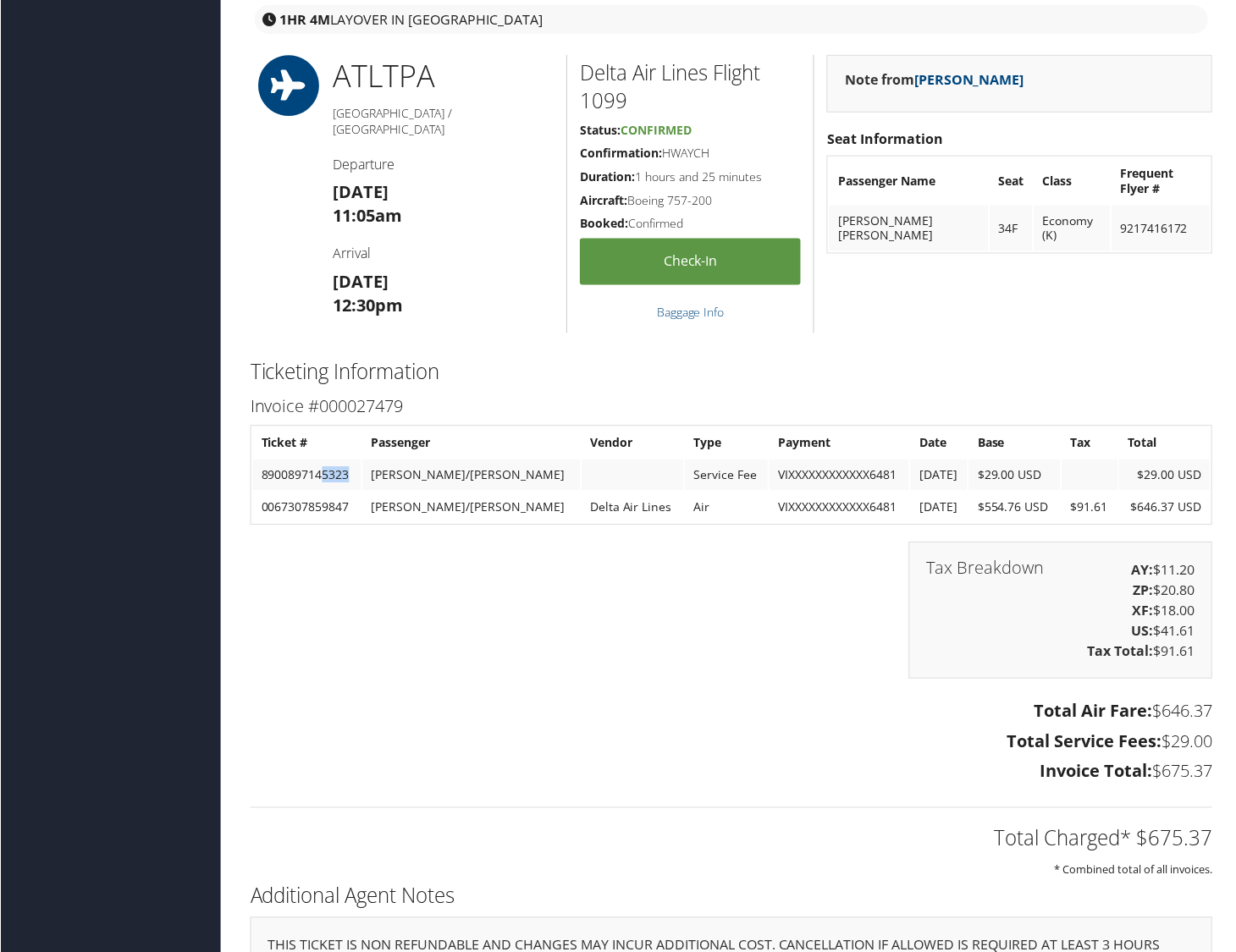
drag, startPoint x: 320, startPoint y: 470, endPoint x: 361, endPoint y: 470, distance: 41.0
click at [361, 470] on td "8900897145323" at bounding box center [306, 476] width 109 height 31
copy td "5323"
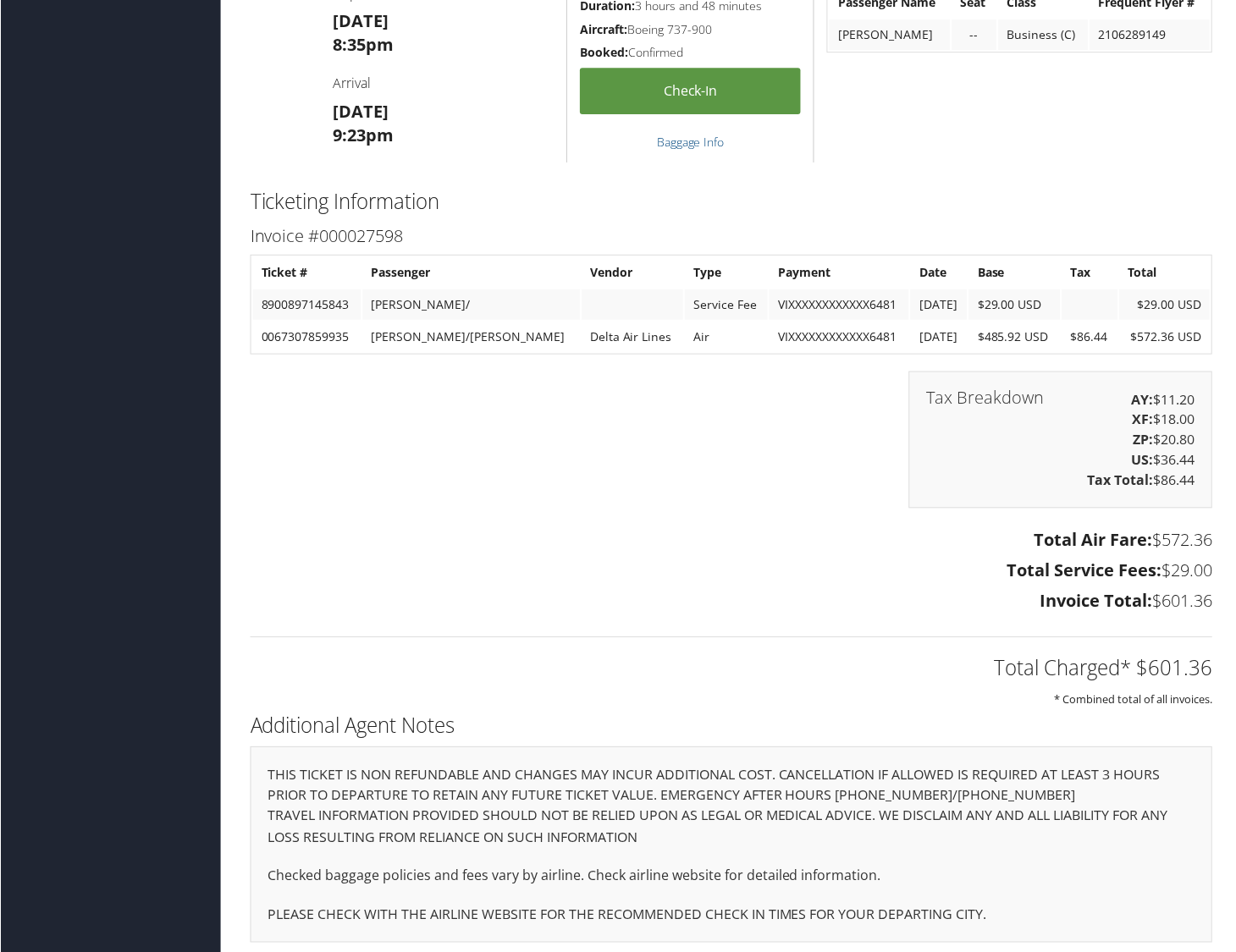
scroll to position [1939, 0]
drag, startPoint x: 324, startPoint y: 298, endPoint x: 350, endPoint y: 298, distance: 26.0
click at [350, 298] on td "8900897145843" at bounding box center [306, 306] width 109 height 31
copy td "5843"
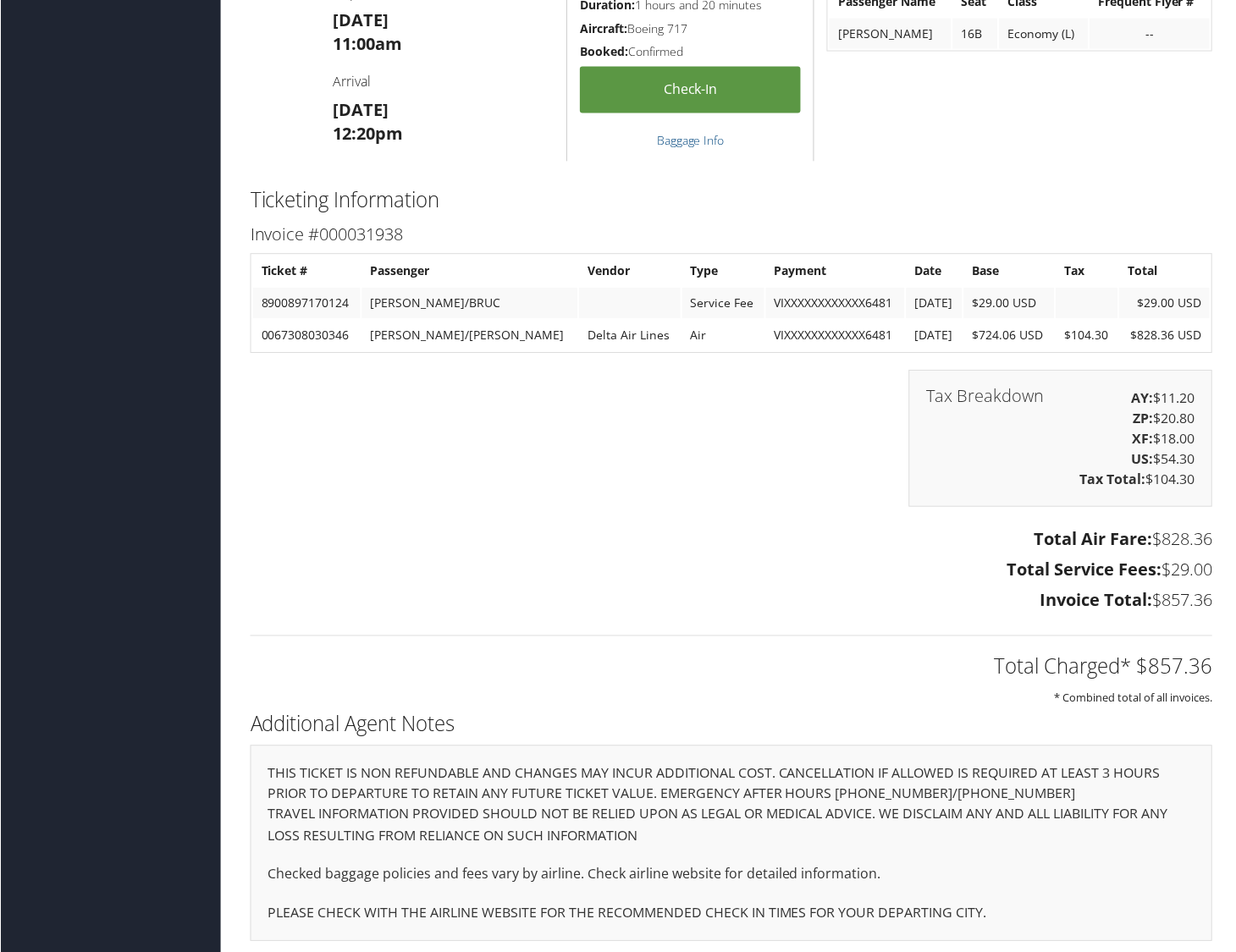
scroll to position [2264, 0]
drag, startPoint x: 322, startPoint y: 301, endPoint x: 360, endPoint y: 300, distance: 38.0
click at [360, 300] on td "8900897170124" at bounding box center [306, 306] width 108 height 31
copy td "0124"
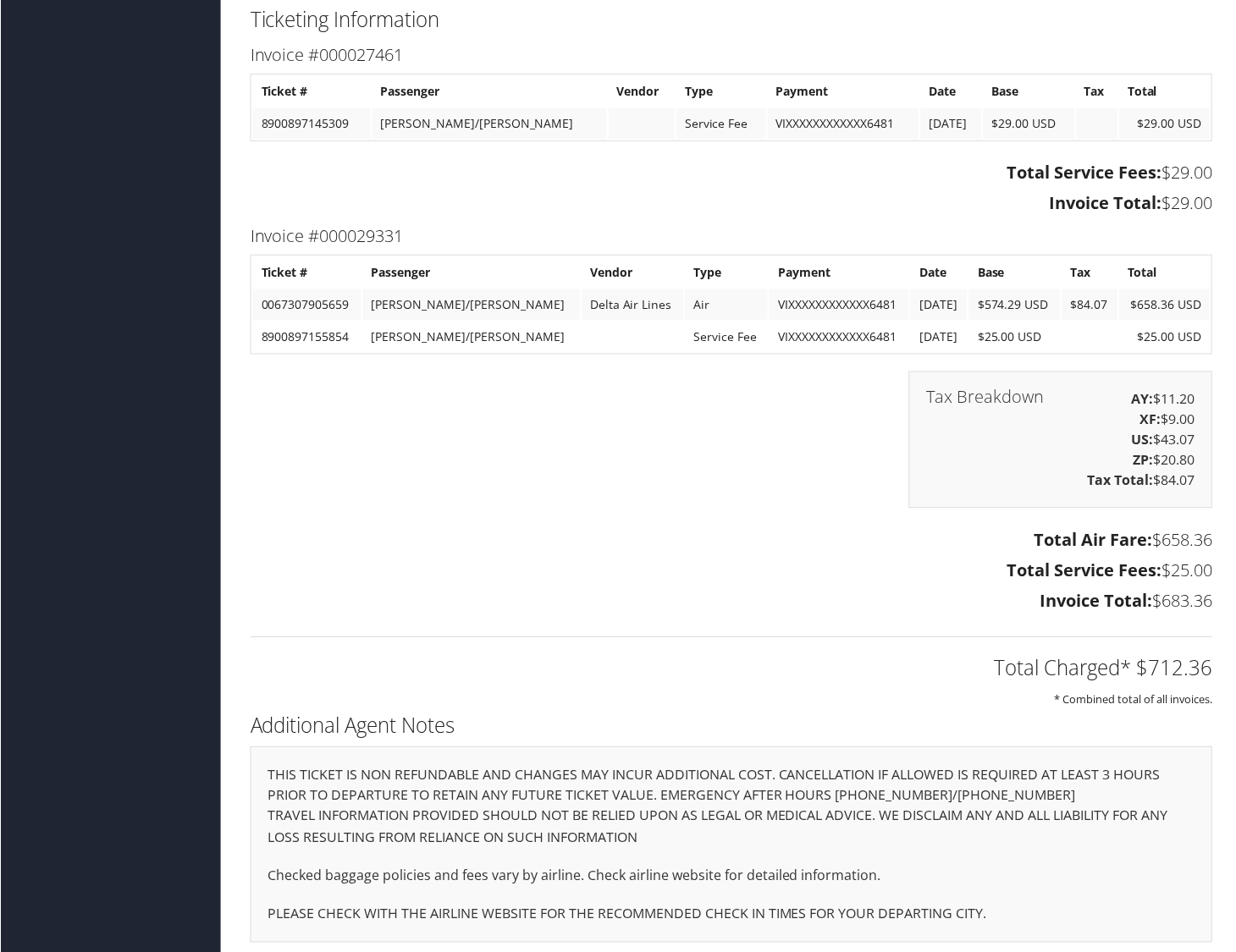
scroll to position [2504, 0]
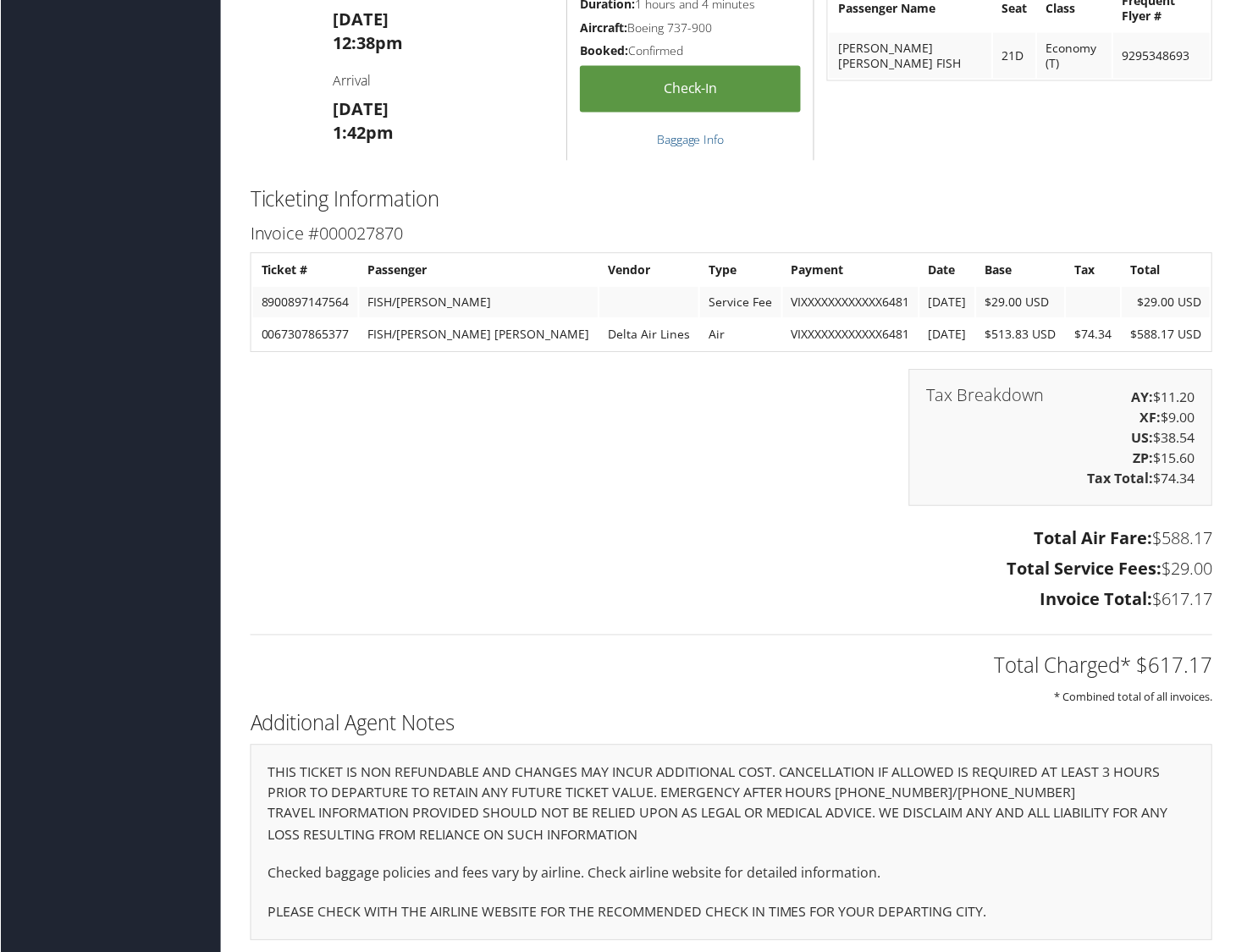
scroll to position [2264, 0]
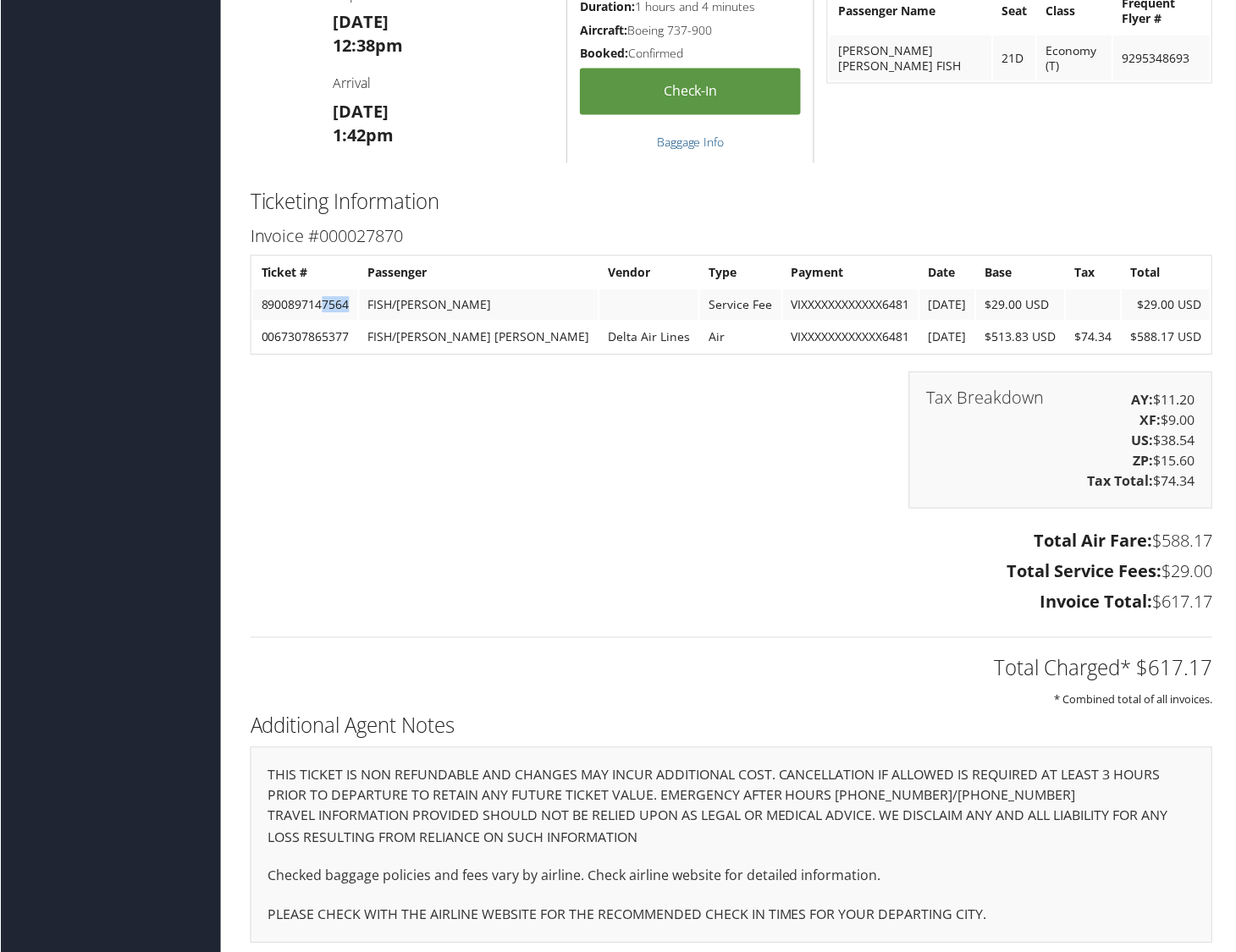
drag, startPoint x: 323, startPoint y: 301, endPoint x: 348, endPoint y: 300, distance: 25.0
click at [348, 300] on td "8900897147564" at bounding box center [304, 306] width 105 height 31
copy td "7564"
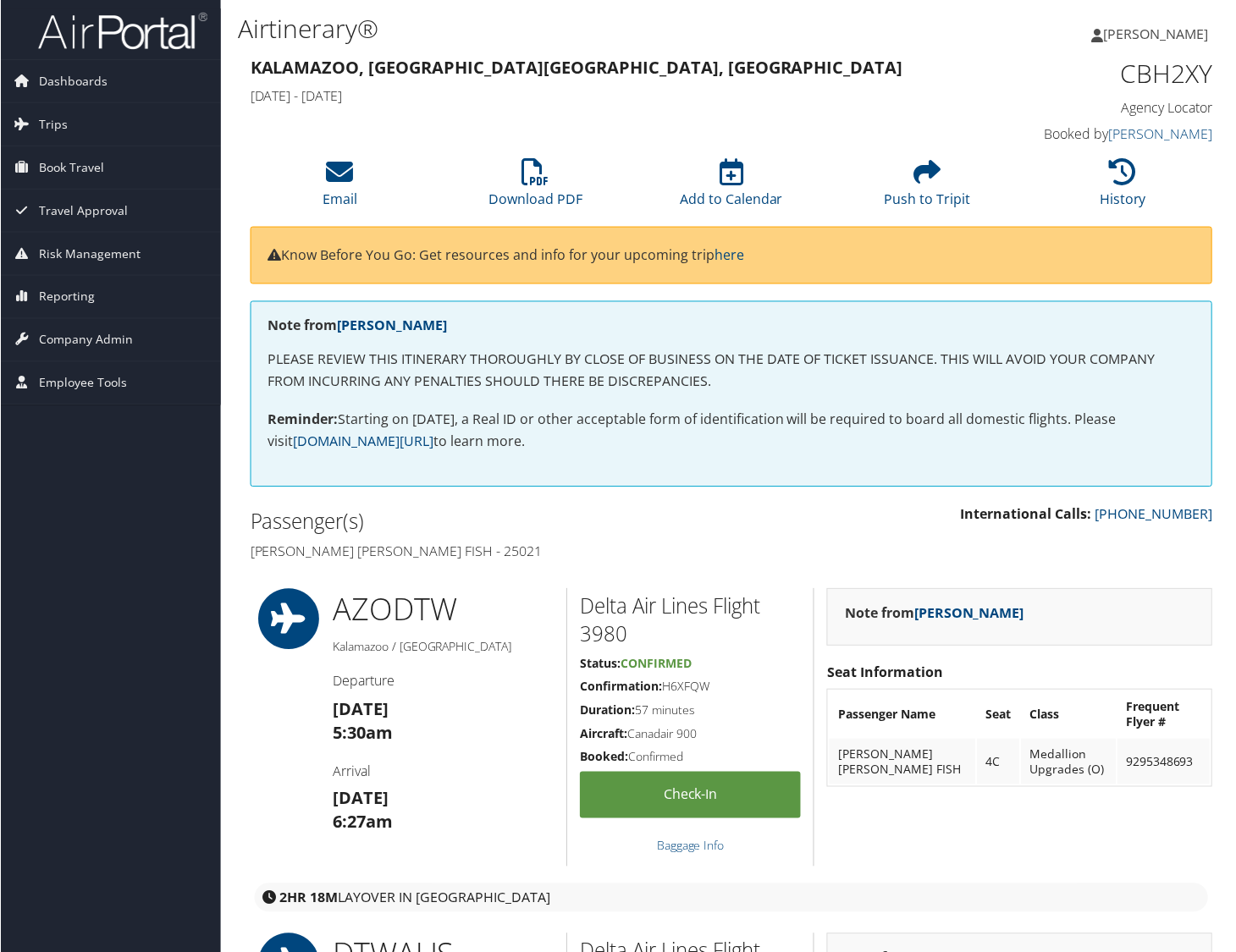
scroll to position [0, 0]
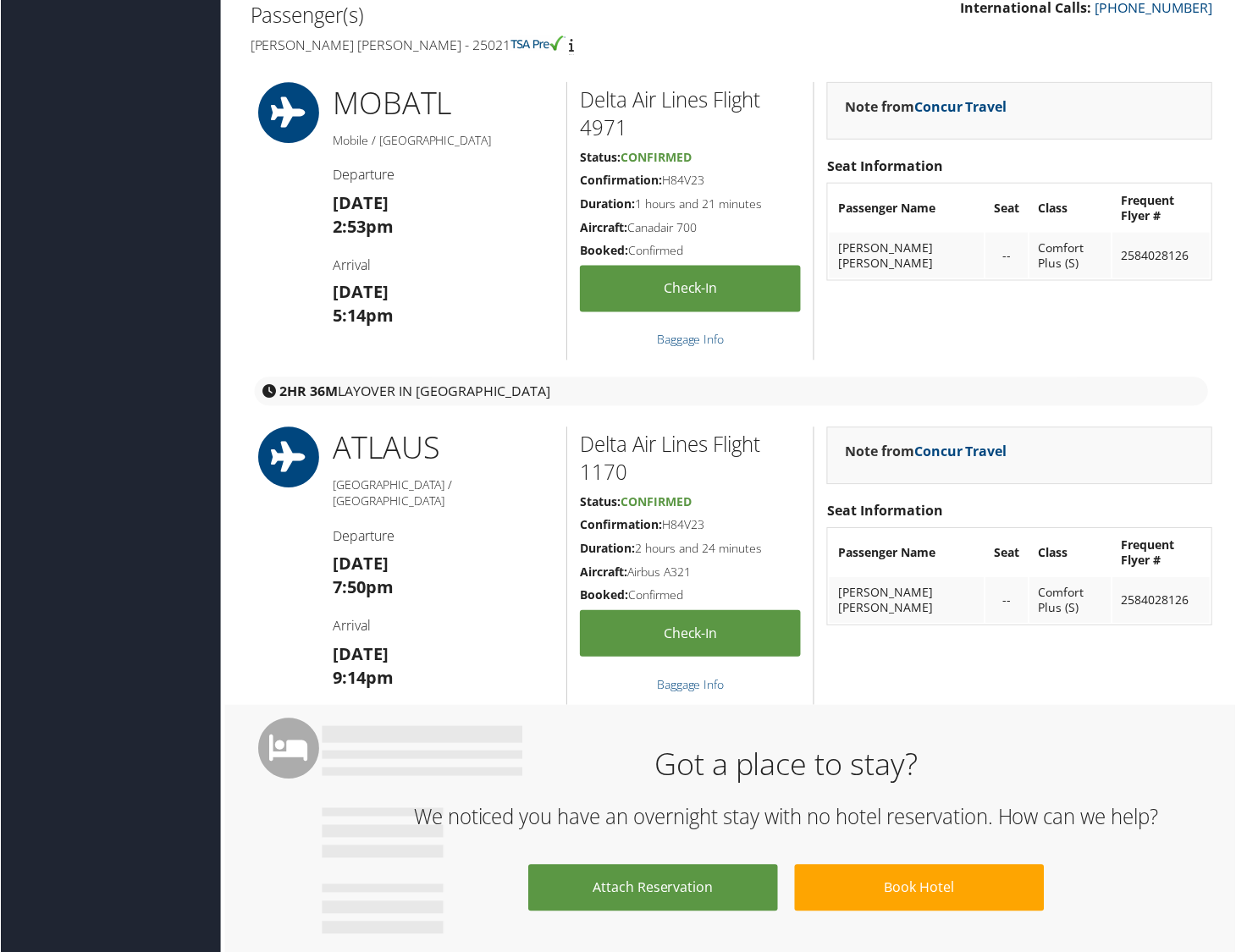
scroll to position [488, 0]
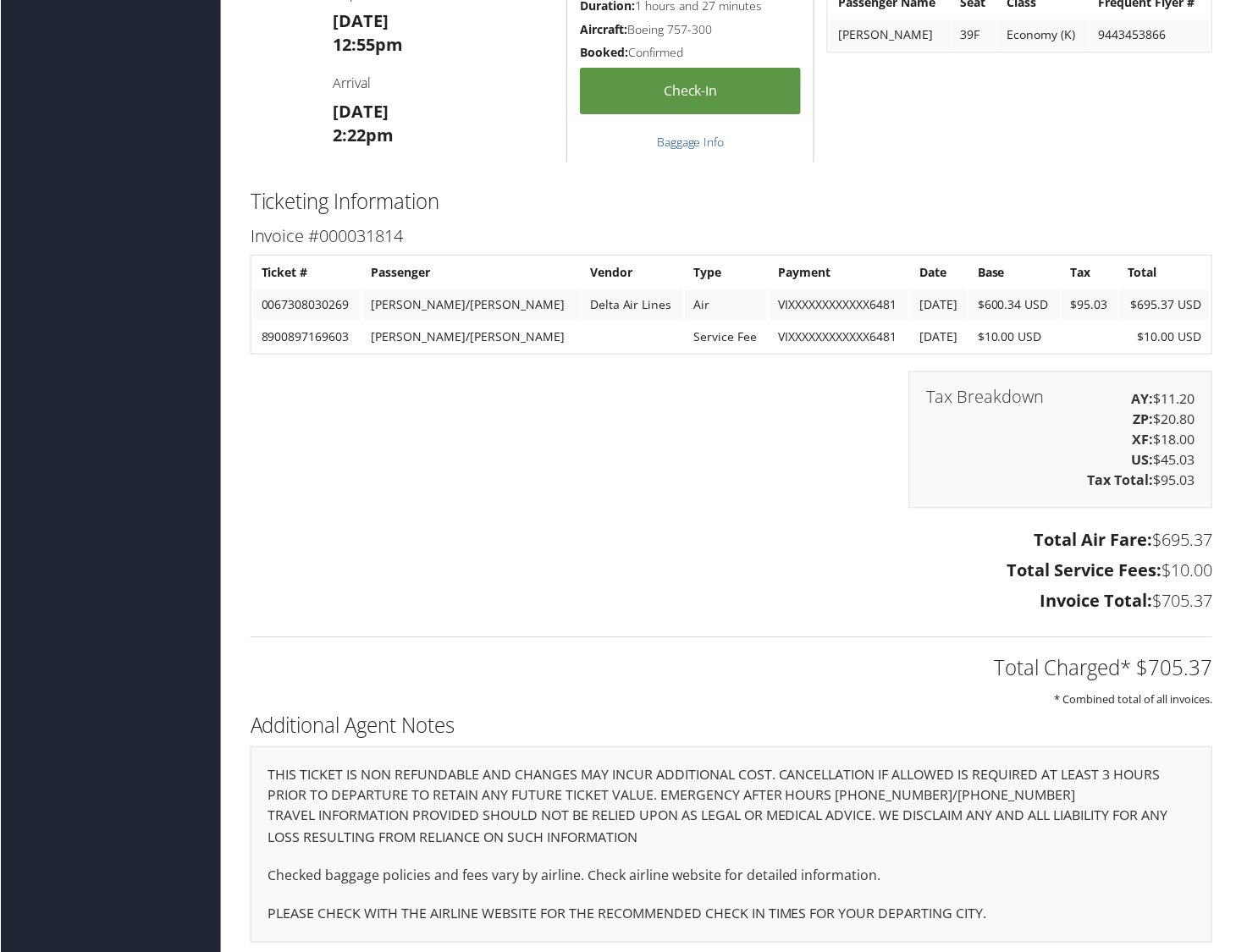
scroll to position [1956, 0]
drag, startPoint x: 320, startPoint y: 331, endPoint x: 349, endPoint y: 335, distance: 29.3
click at [349, 335] on td "8900897169603" at bounding box center [306, 337] width 109 height 31
copy td "9603"
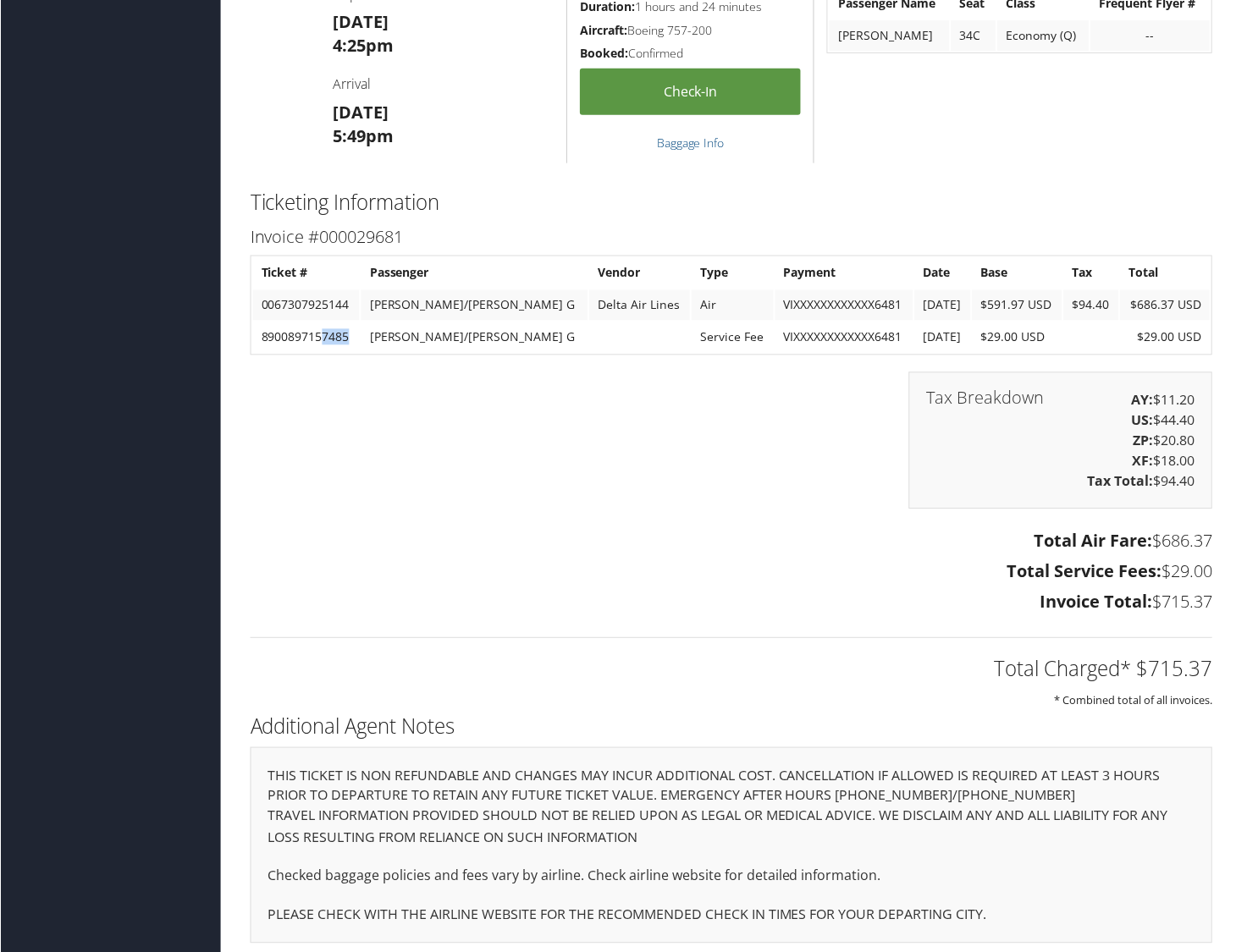
drag, startPoint x: 321, startPoint y: 331, endPoint x: 358, endPoint y: 337, distance: 37.5
click at [356, 336] on td "8900897157485" at bounding box center [305, 337] width 107 height 31
copy td "7485"
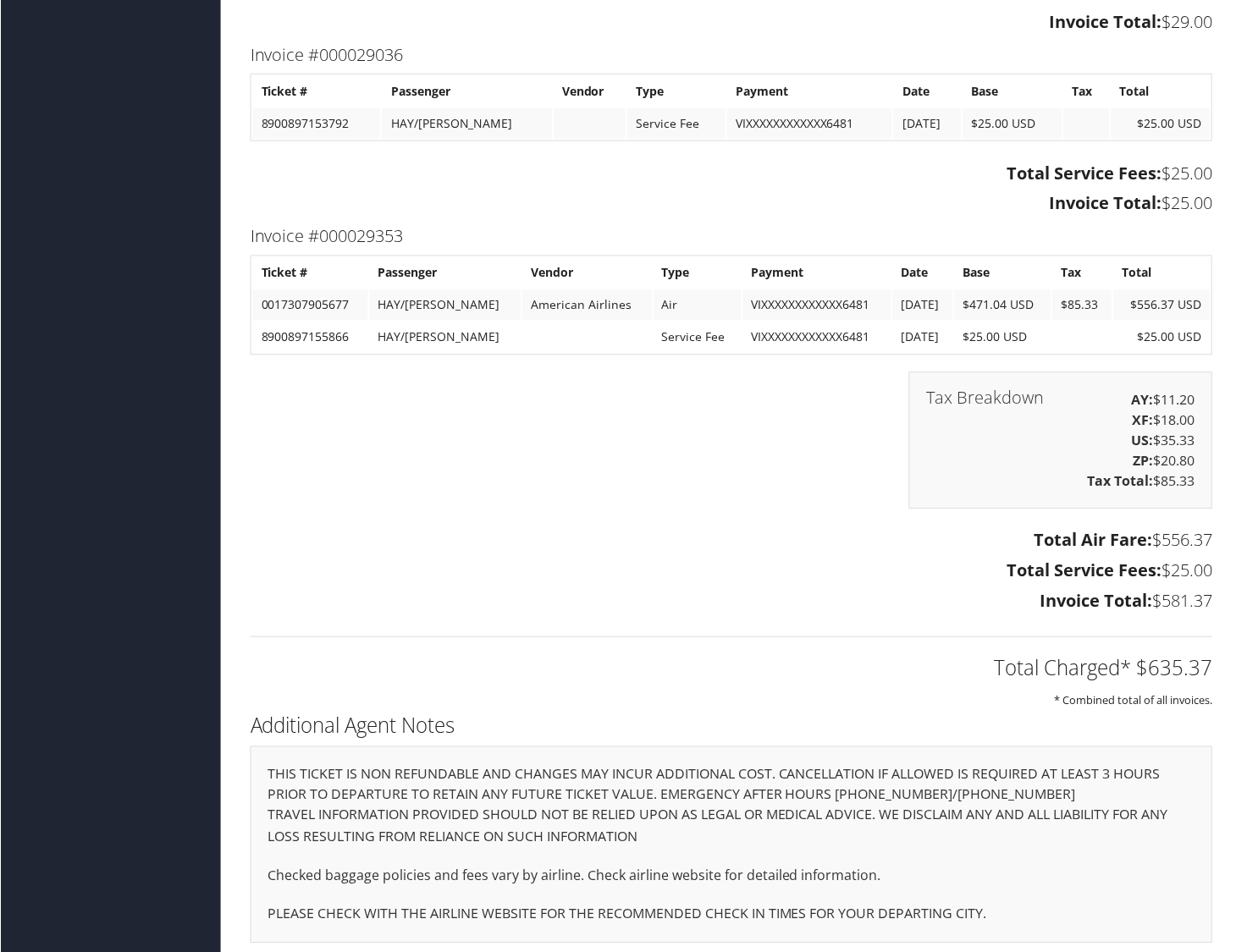
scroll to position [2665, 0]
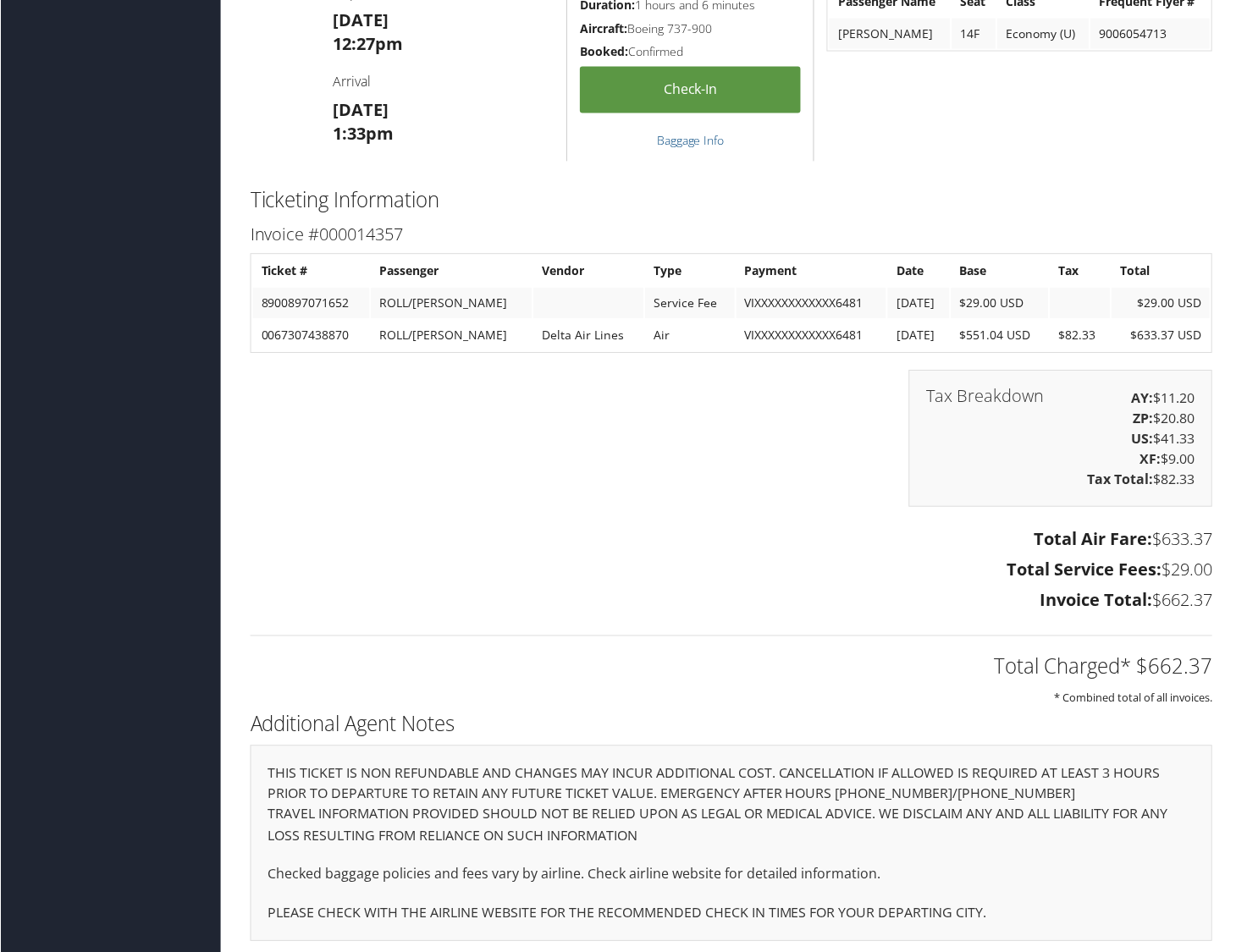
scroll to position [2264, 0]
drag, startPoint x: 321, startPoint y: 298, endPoint x: 350, endPoint y: 298, distance: 29.0
click at [350, 298] on td "8900897071652" at bounding box center [311, 306] width 117 height 31
copy td "1652"
